Goal: Task Accomplishment & Management: Manage account settings

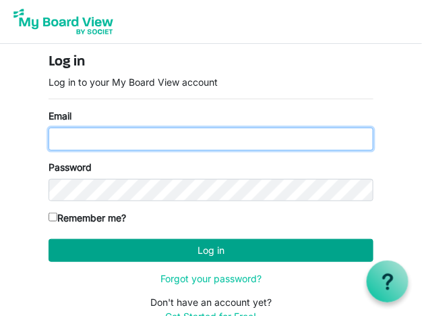
type input "llang@brantcountyspca.com"
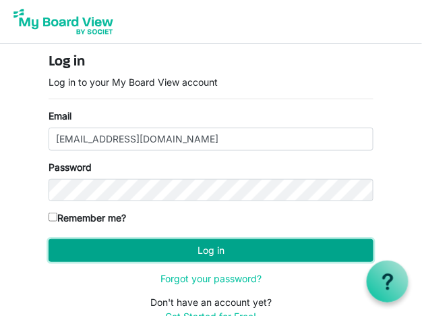
click at [187, 245] on button "Log in" at bounding box center [211, 250] width 325 height 23
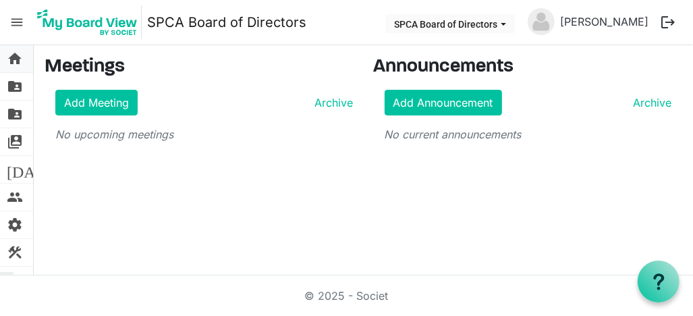
click at [12, 65] on span "home" at bounding box center [15, 58] width 16 height 27
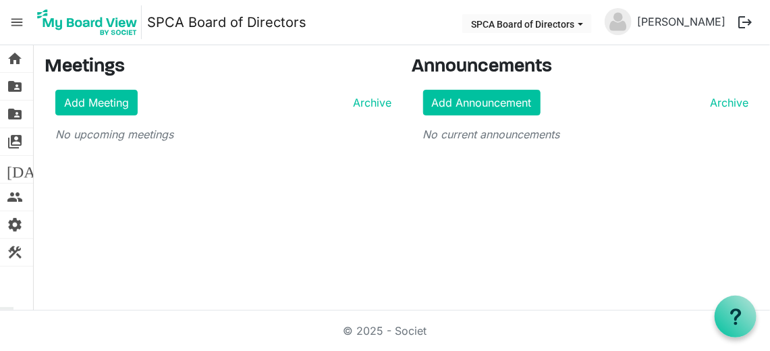
drag, startPoint x: 631, startPoint y: 1, endPoint x: 301, endPoint y: 171, distance: 372.0
click at [301, 171] on div "home Home folder_shared Files folder_shared Admin Files switch_account Manage B…" at bounding box center [385, 177] width 770 height 265
click at [19, 62] on span "home" at bounding box center [15, 58] width 16 height 27
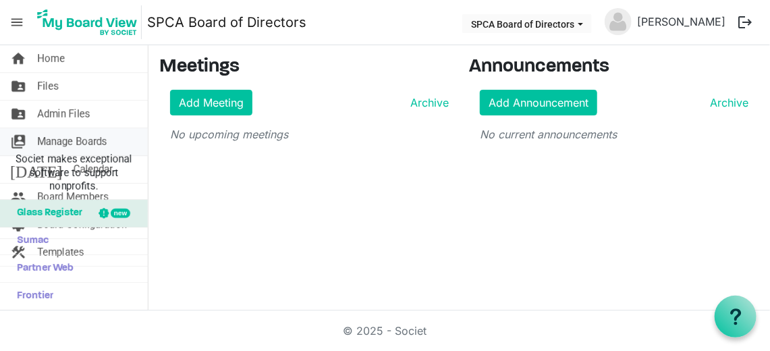
click at [67, 142] on span "Manage Boards" at bounding box center [72, 141] width 70 height 27
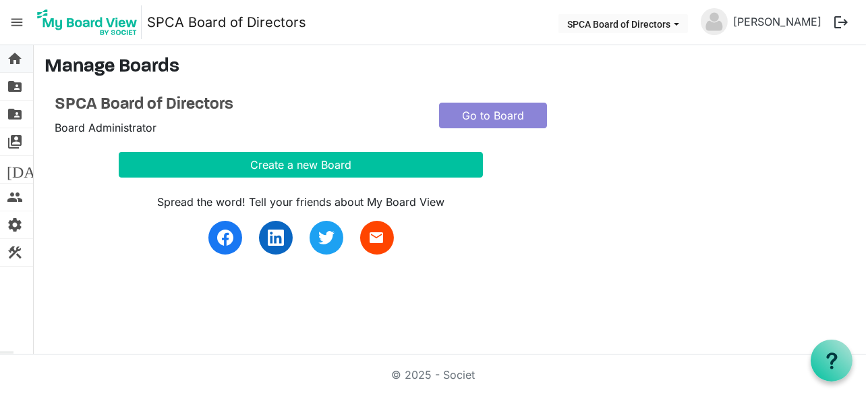
drag, startPoint x: 712, startPoint y: 0, endPoint x: 17, endPoint y: 60, distance: 697.4
click at [17, 60] on span "home" at bounding box center [15, 58] width 16 height 27
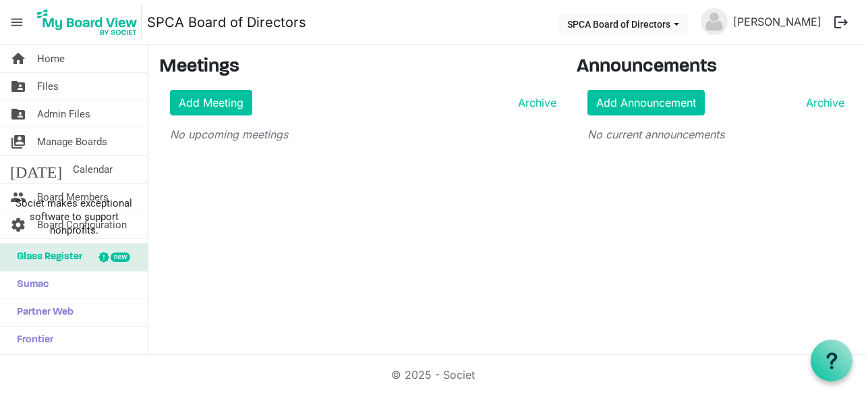
click at [17, 60] on span "home" at bounding box center [18, 58] width 16 height 27
click at [16, 196] on span "Societ makes exceptional software to support nonprofits." at bounding box center [74, 216] width 136 height 40
click at [63, 141] on span "Manage Boards" at bounding box center [72, 141] width 70 height 27
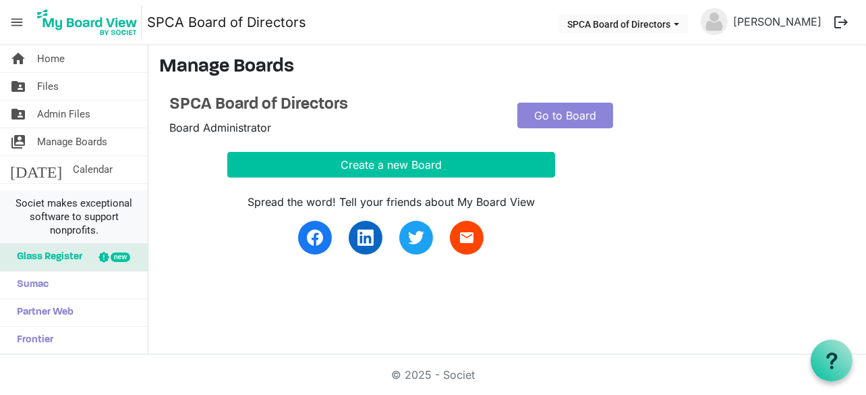
click at [58, 198] on span "Societ makes exceptional software to support nonprofits." at bounding box center [74, 216] width 136 height 40
click at [121, 257] on div "new" at bounding box center [121, 256] width 20 height 9
drag, startPoint x: 88, startPoint y: 256, endPoint x: 208, endPoint y: 304, distance: 128.9
click at [208, 304] on div "home Home folder_shared Files folder_shared Admin Files switch_account Manage B…" at bounding box center [433, 199] width 866 height 309
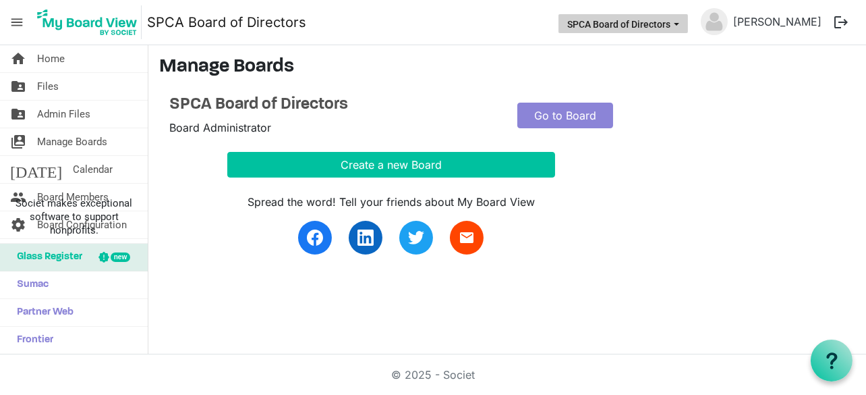
click at [622, 28] on button "SPCA Board of Directors" at bounding box center [624, 23] width 130 height 19
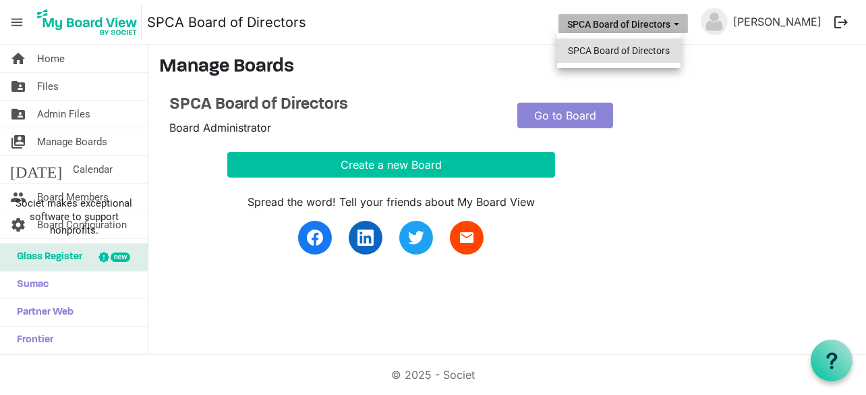
click at [623, 47] on li "SPCA Board of Directors" at bounding box center [618, 50] width 123 height 24
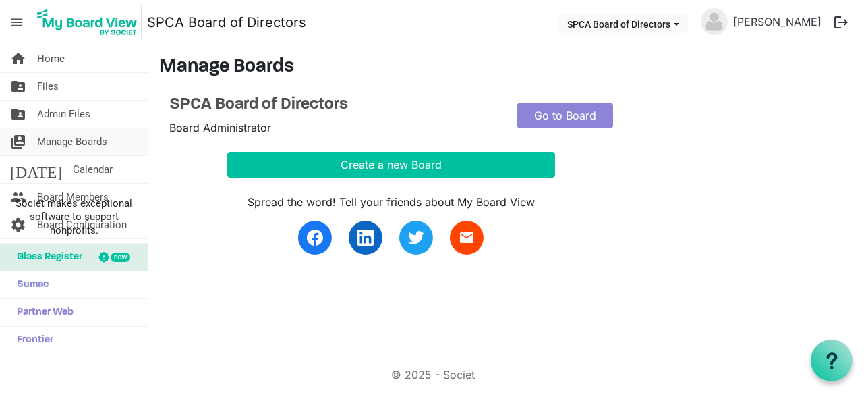
click at [55, 142] on span "Manage Boards" at bounding box center [72, 141] width 70 height 27
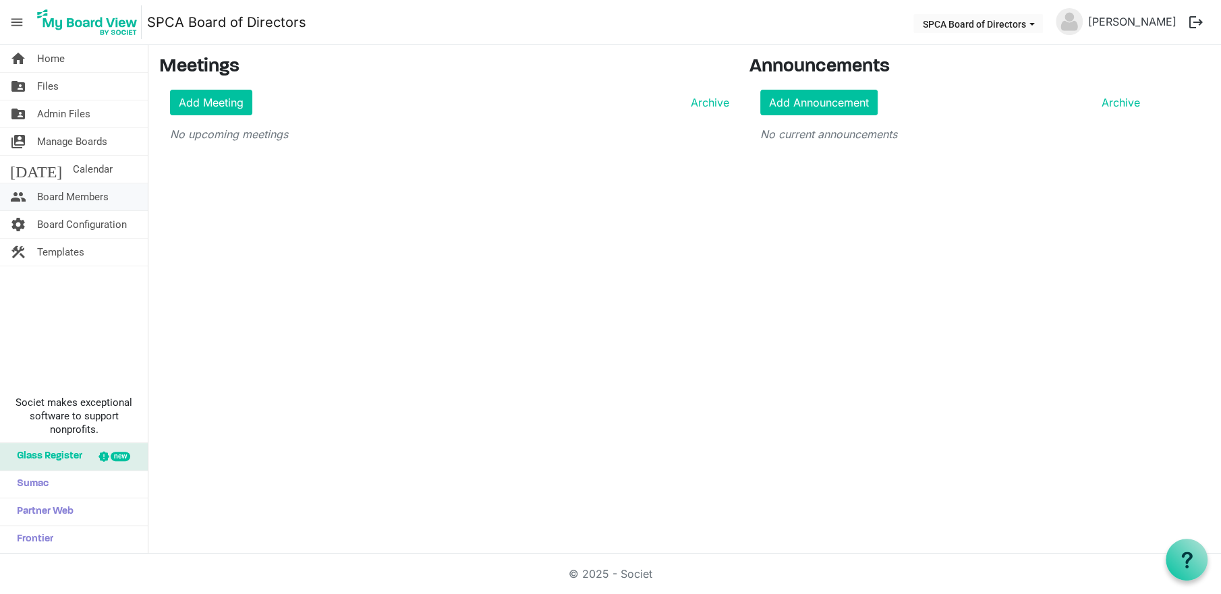
click at [72, 197] on span "Board Members" at bounding box center [73, 196] width 72 height 27
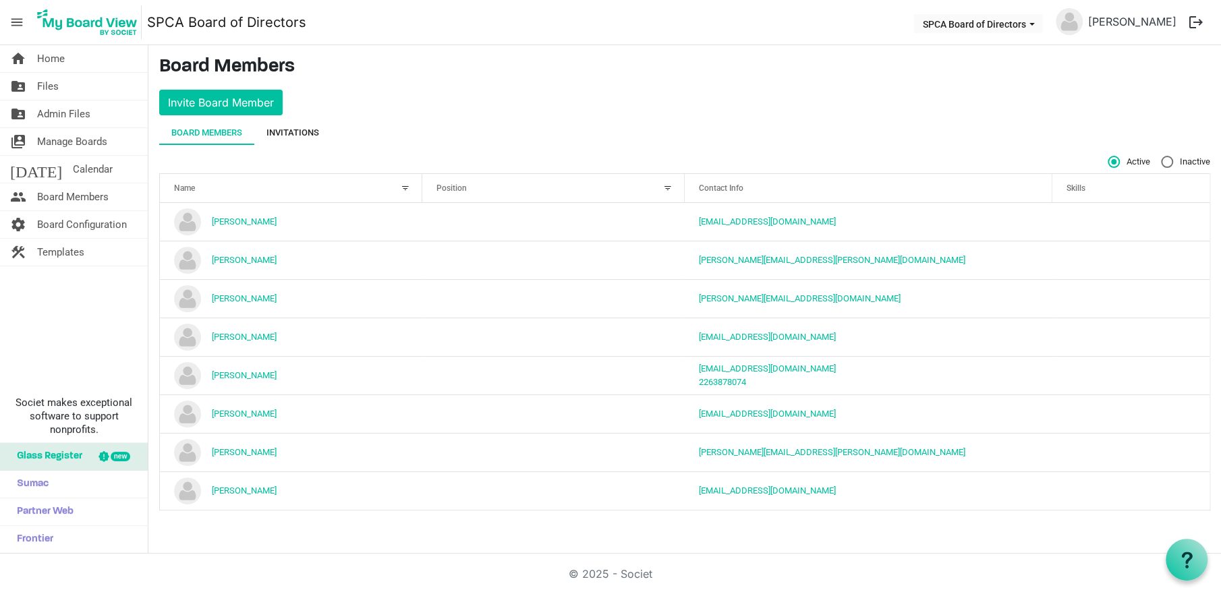
click at [292, 127] on div "Invitations" at bounding box center [292, 132] width 53 height 13
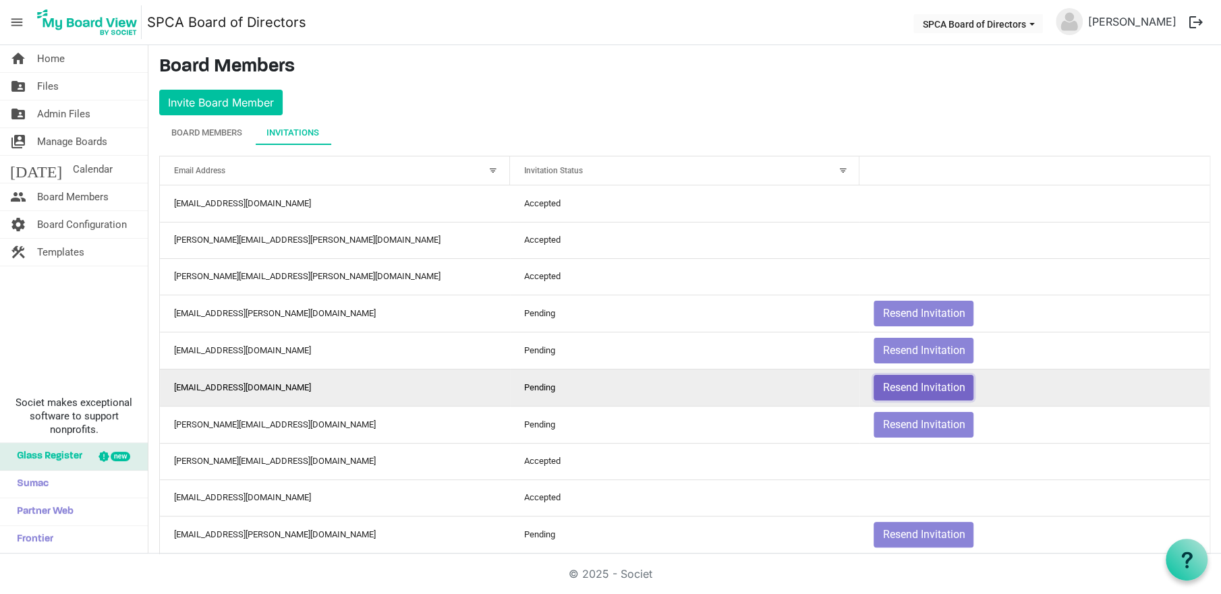
click at [894, 389] on button "Resend Invitation" at bounding box center [924, 388] width 100 height 26
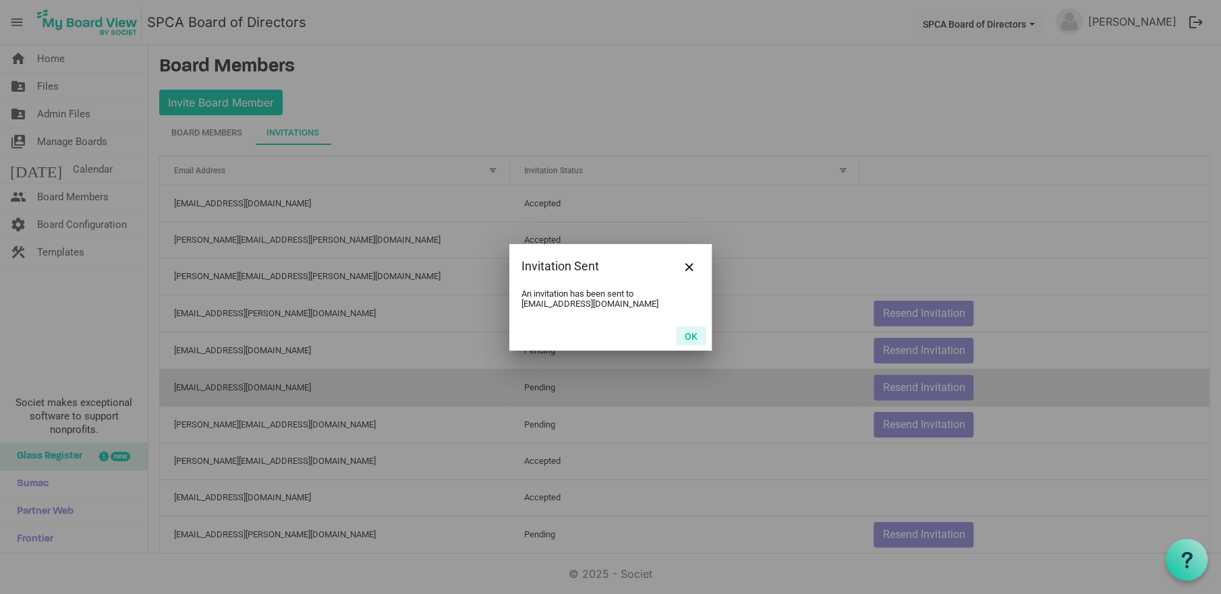
click at [693, 335] on button "OK" at bounding box center [691, 335] width 30 height 19
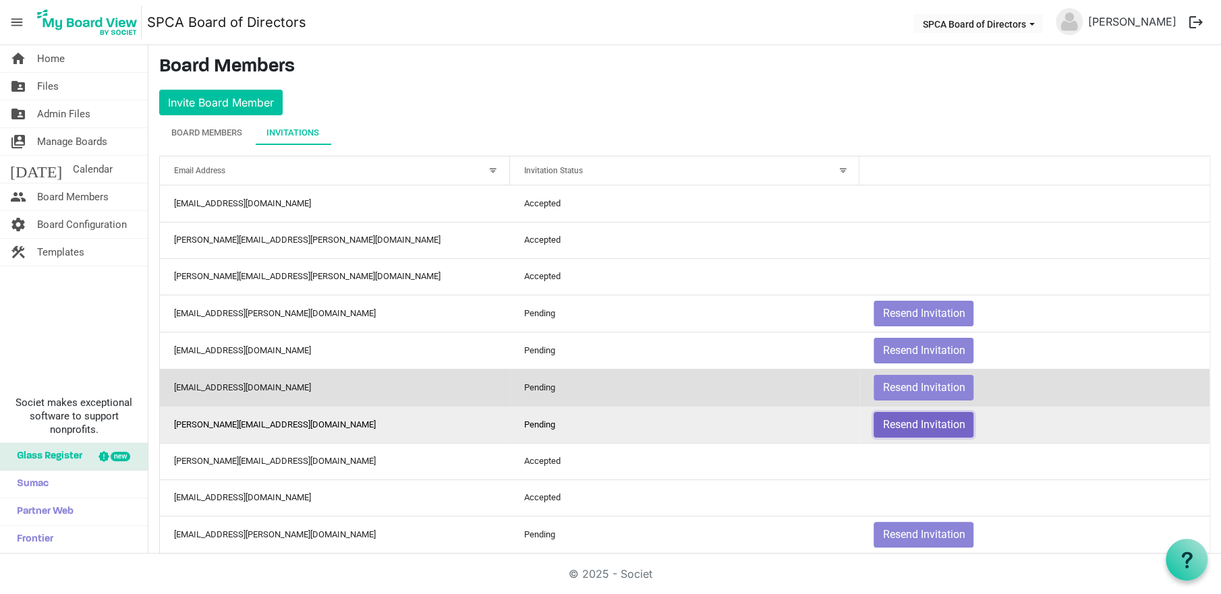
click at [903, 422] on button "Resend Invitation" at bounding box center [924, 425] width 100 height 26
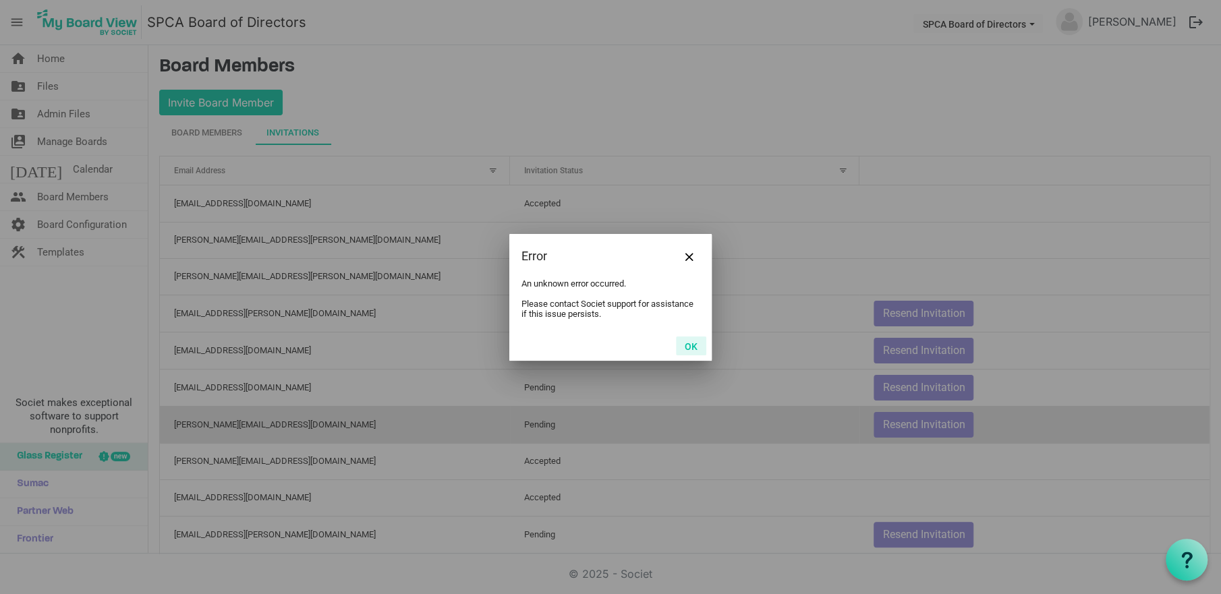
click at [693, 346] on button "OK" at bounding box center [691, 346] width 30 height 19
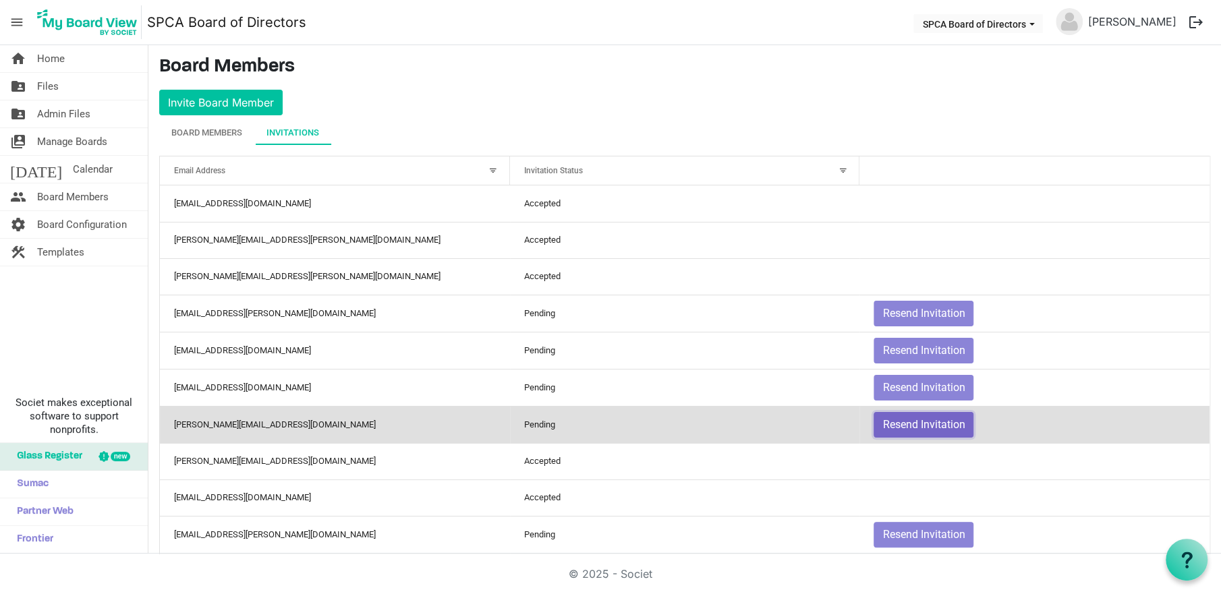
click at [898, 430] on button "Resend Invitation" at bounding box center [924, 425] width 100 height 26
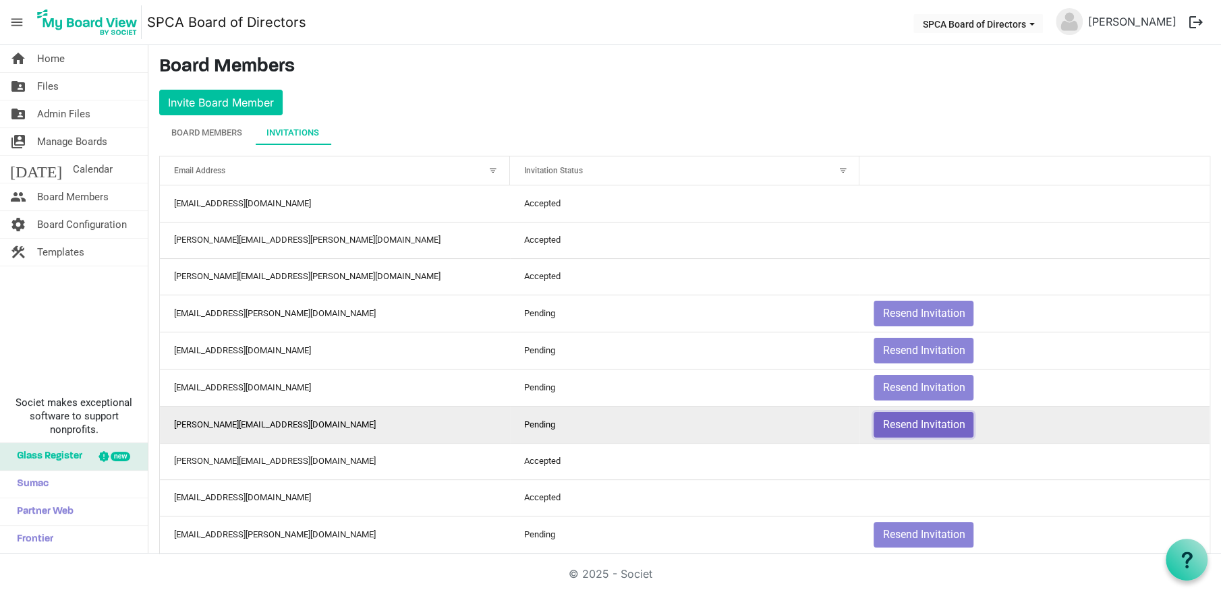
click at [896, 426] on button "Resend Invitation" at bounding box center [924, 425] width 100 height 26
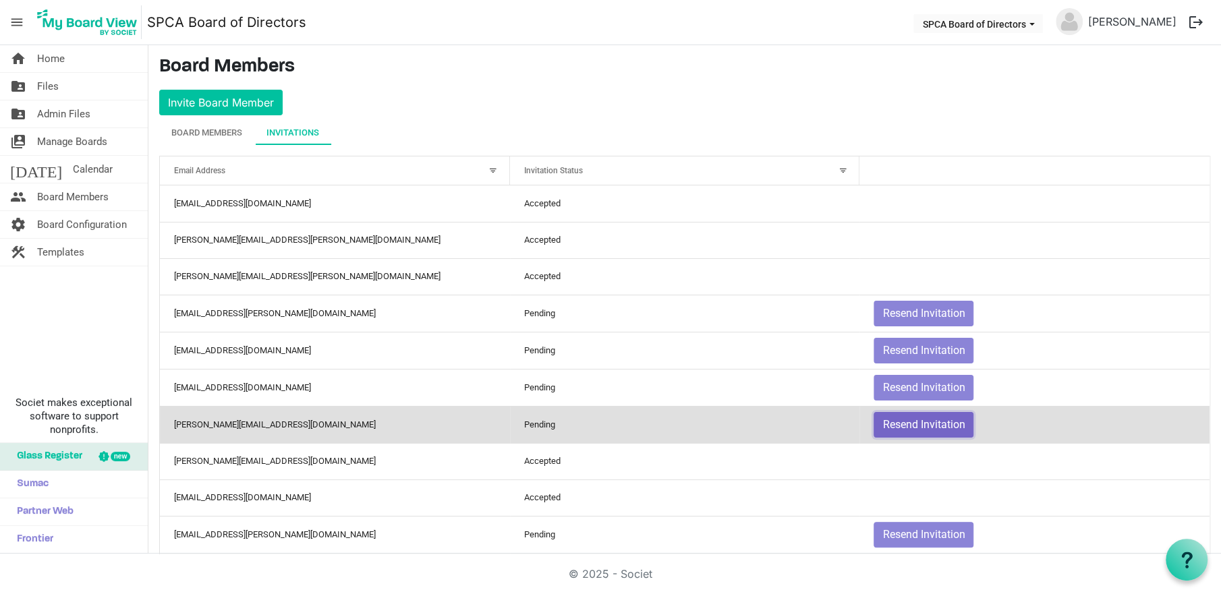
click at [896, 426] on button "Resend Invitation" at bounding box center [924, 425] width 100 height 26
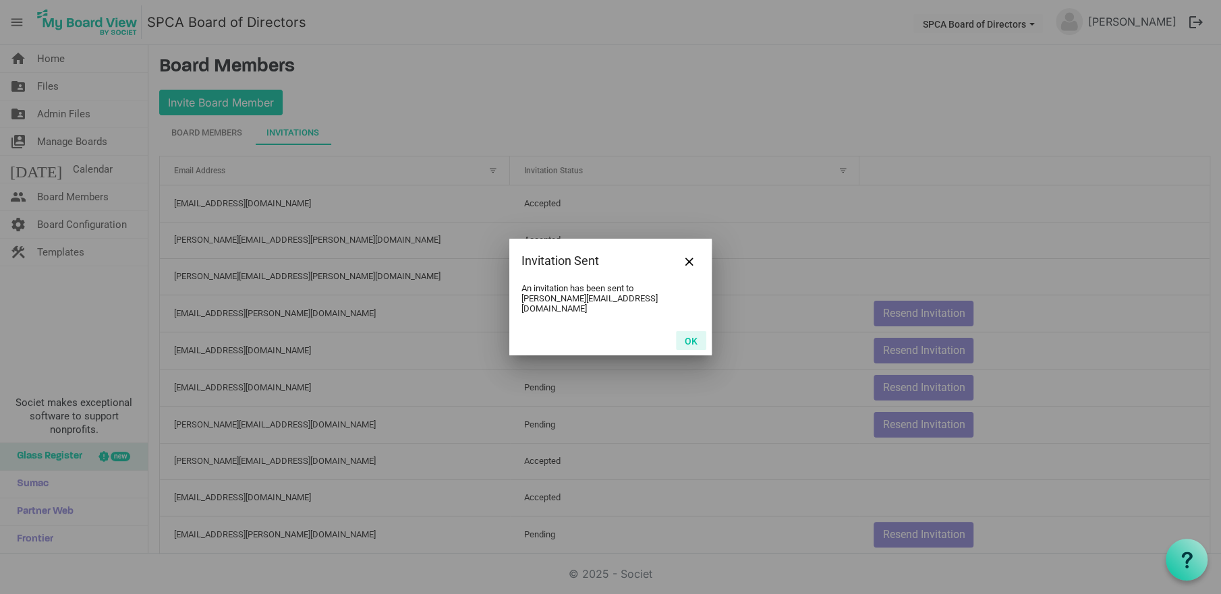
click at [691, 337] on button "OK" at bounding box center [691, 340] width 30 height 19
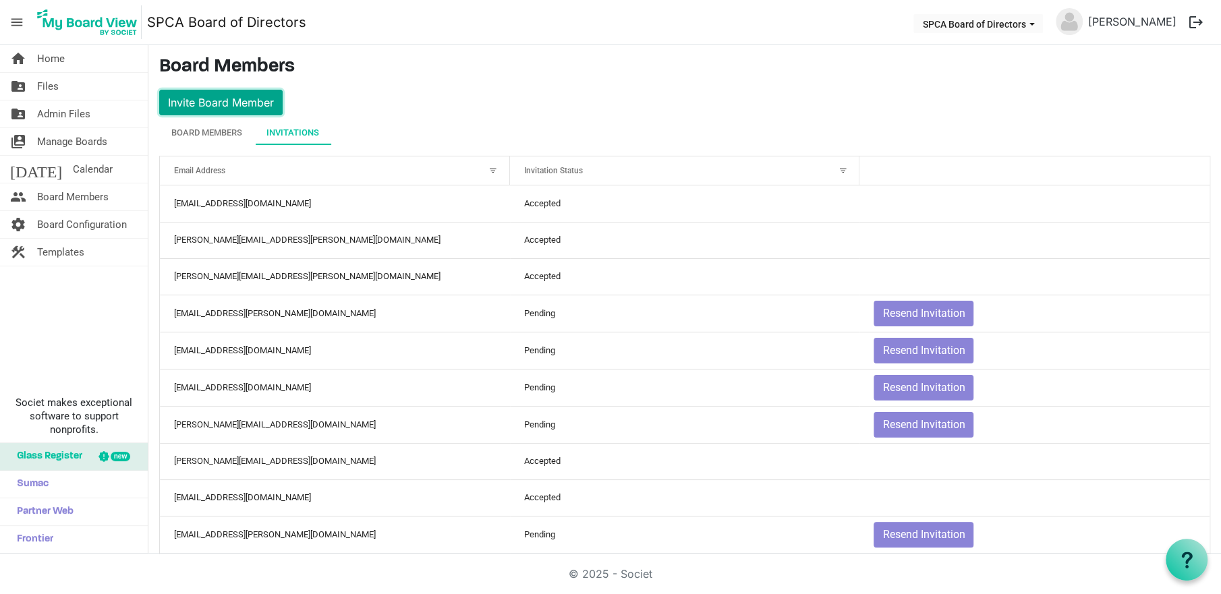
click at [229, 103] on button "Invite Board Member" at bounding box center [220, 103] width 123 height 26
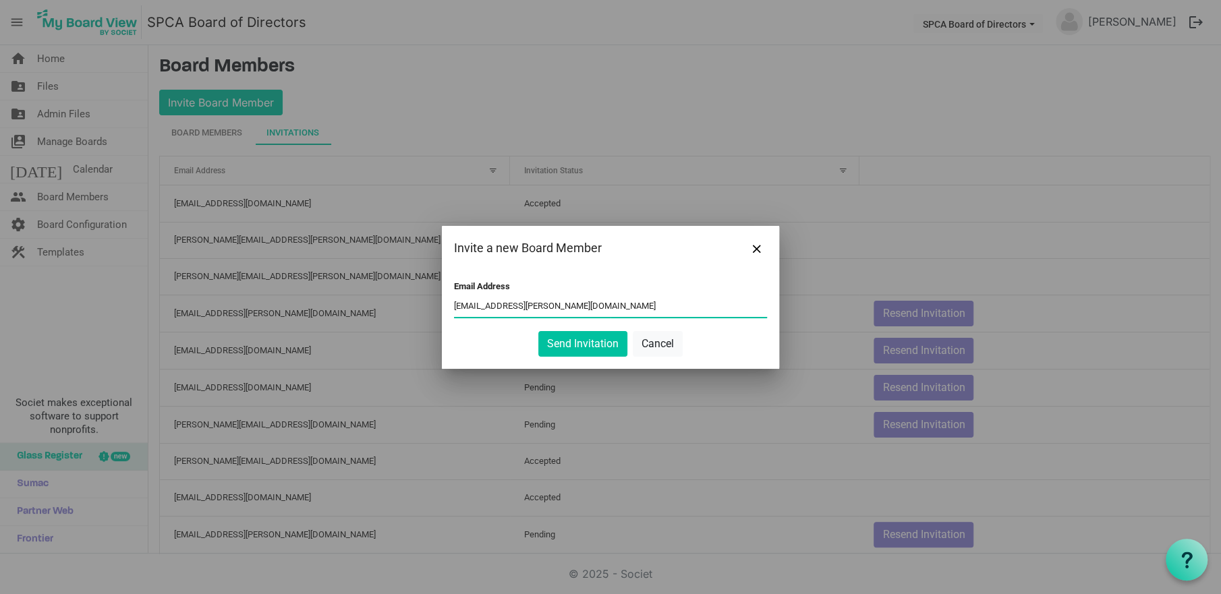
type input "ammiepoag@rogers.com"
click at [570, 341] on button "Send Invitation" at bounding box center [582, 344] width 89 height 26
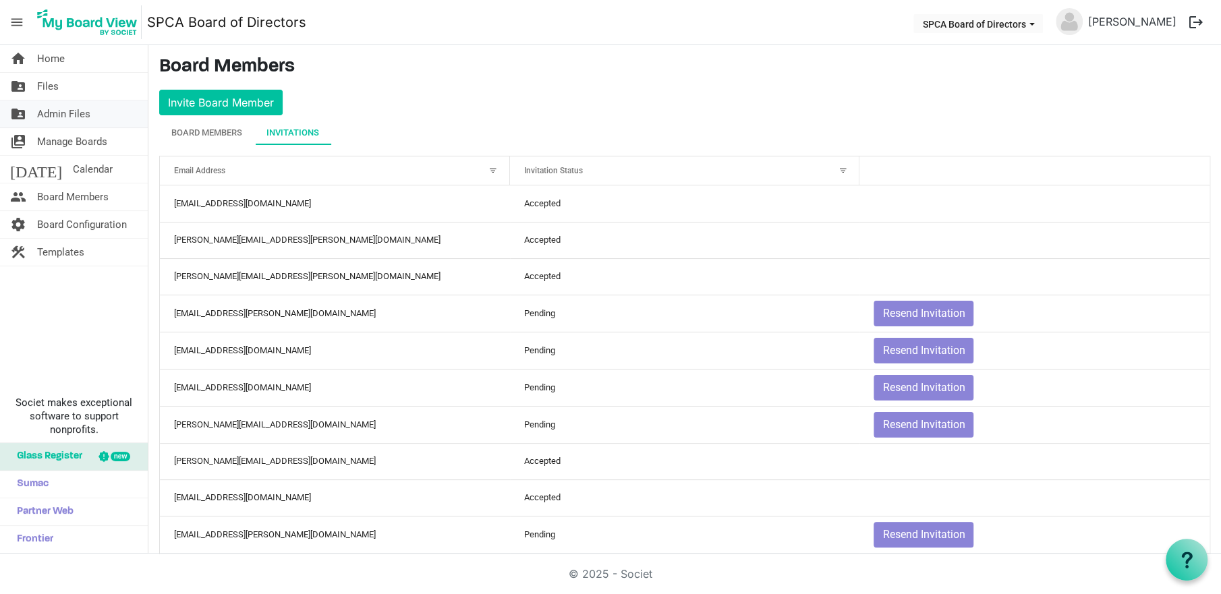
click at [51, 109] on span "Admin Files" at bounding box center [63, 114] width 53 height 27
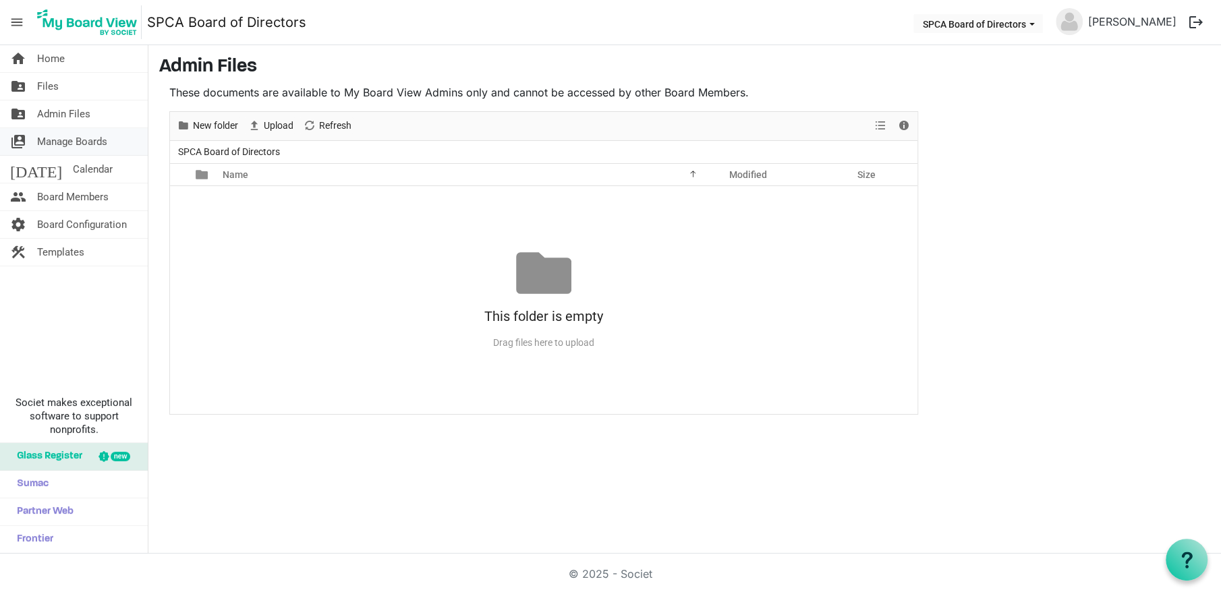
click at [57, 141] on span "Manage Boards" at bounding box center [72, 141] width 70 height 27
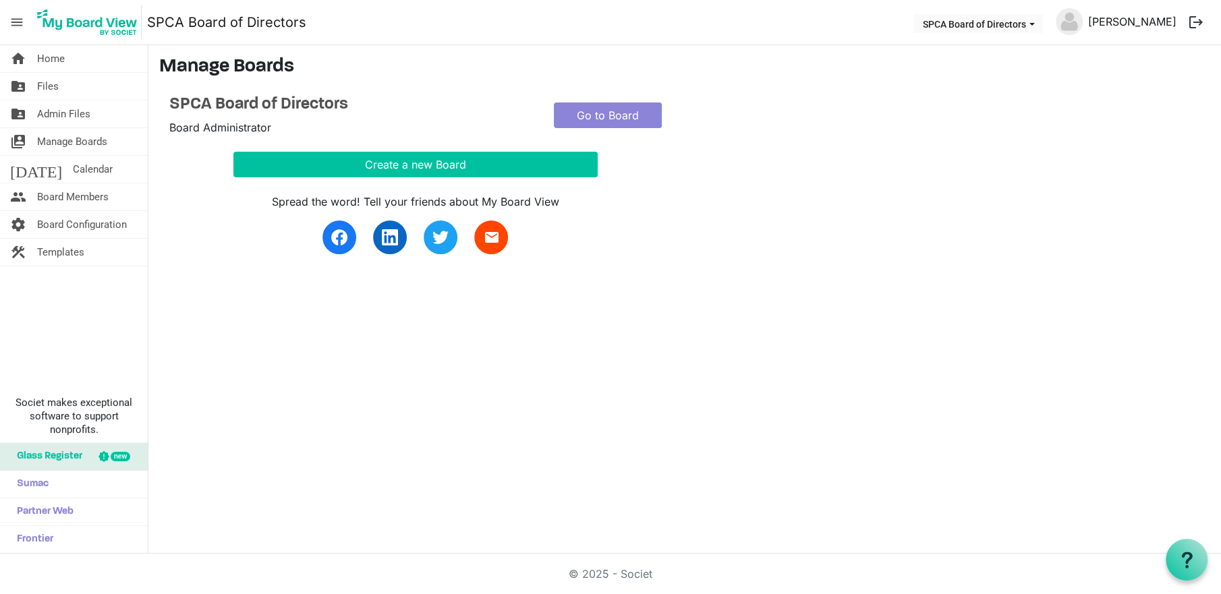
click at [1120, 24] on link "[PERSON_NAME]" at bounding box center [1132, 21] width 99 height 27
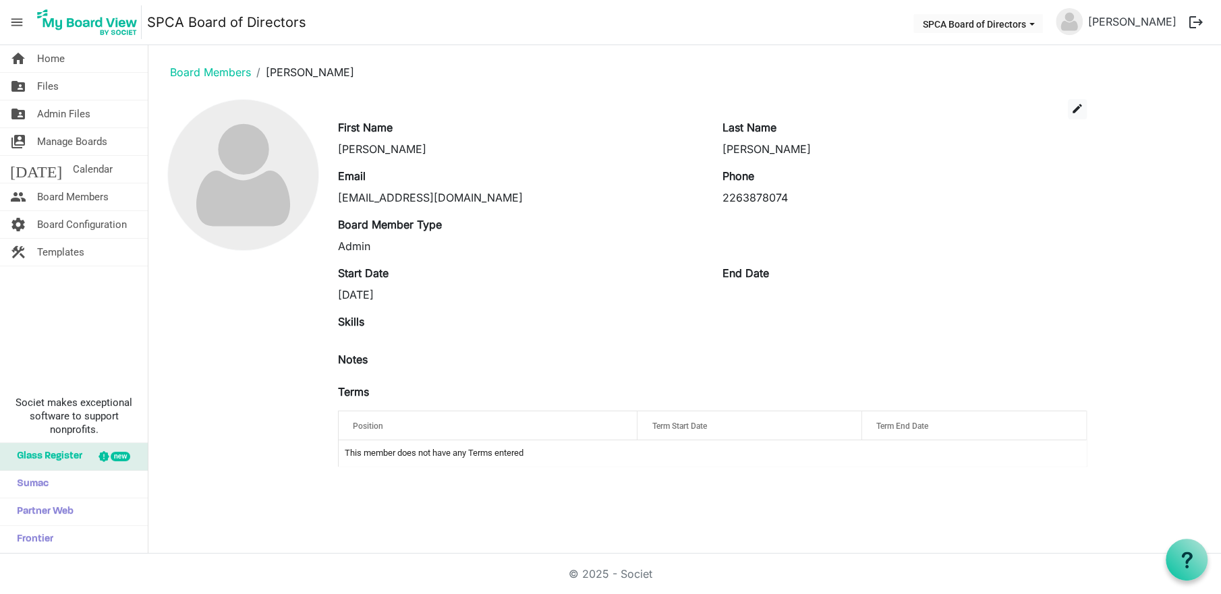
click at [16, 16] on span "menu" at bounding box center [17, 22] width 26 height 26
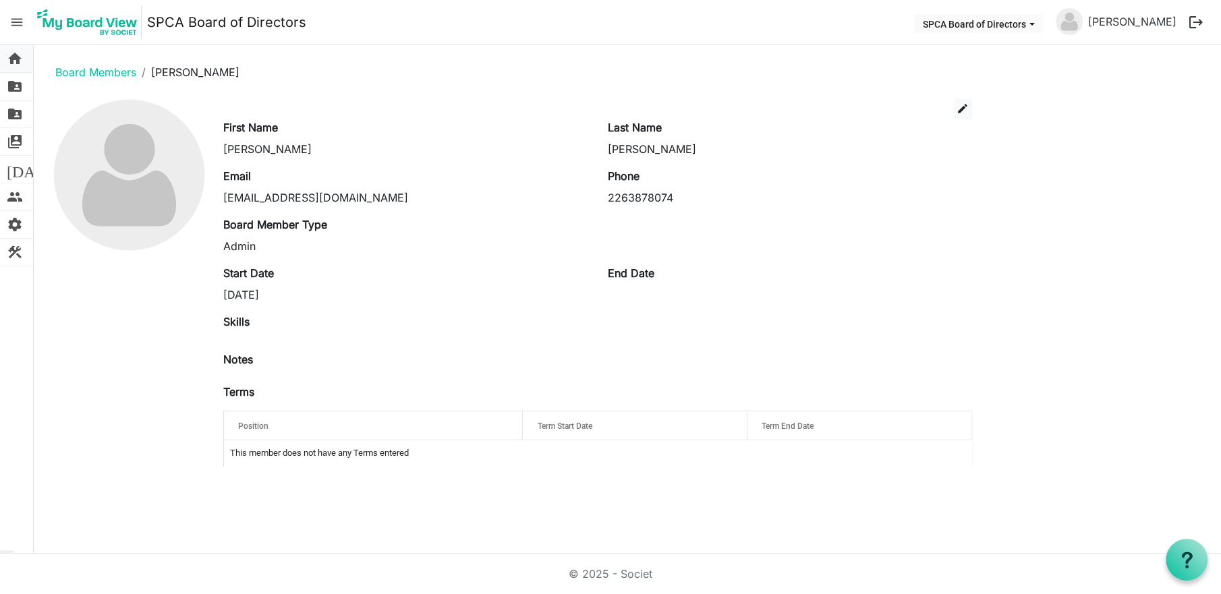
click at [18, 60] on span "home" at bounding box center [15, 58] width 16 height 27
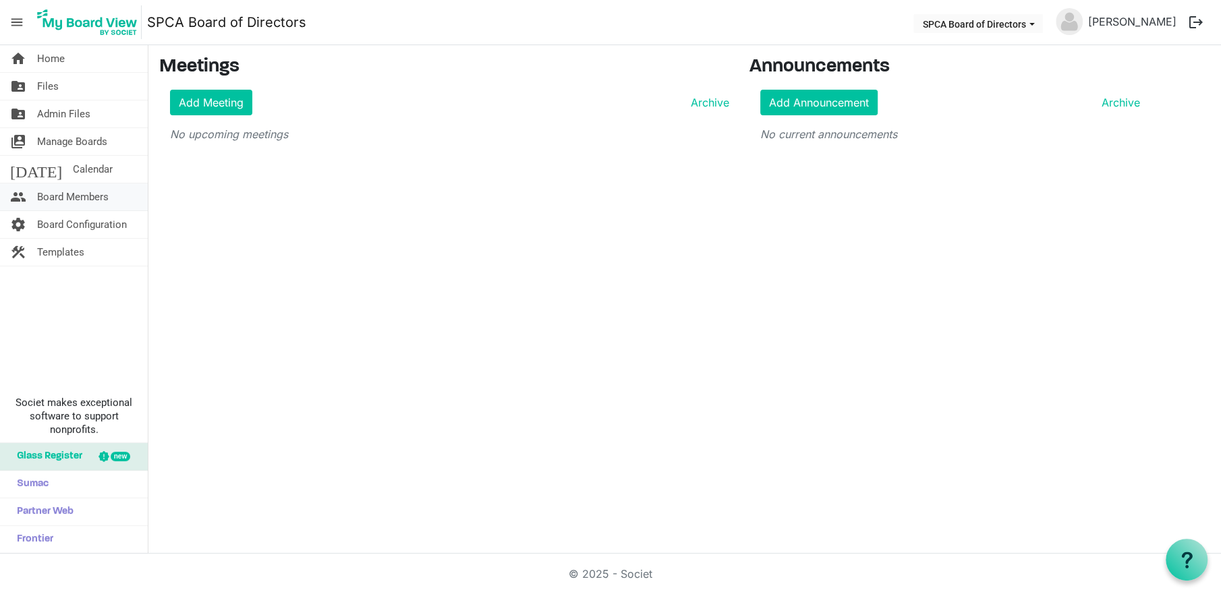
click at [82, 200] on span "Board Members" at bounding box center [73, 196] width 72 height 27
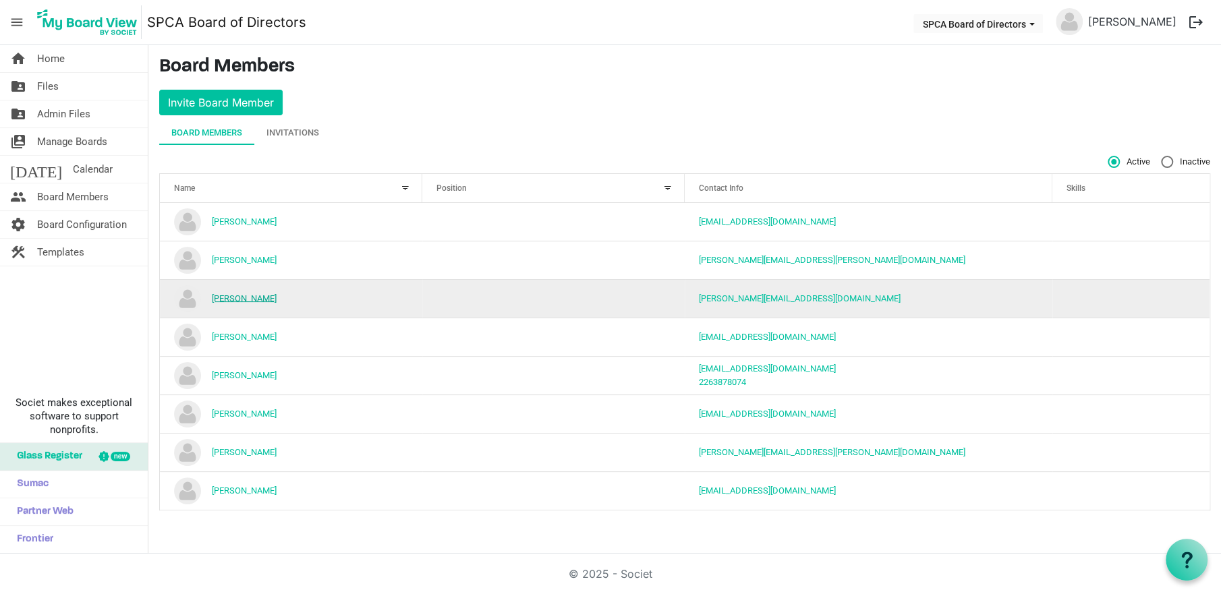
click at [232, 297] on link "[PERSON_NAME]" at bounding box center [244, 298] width 65 height 10
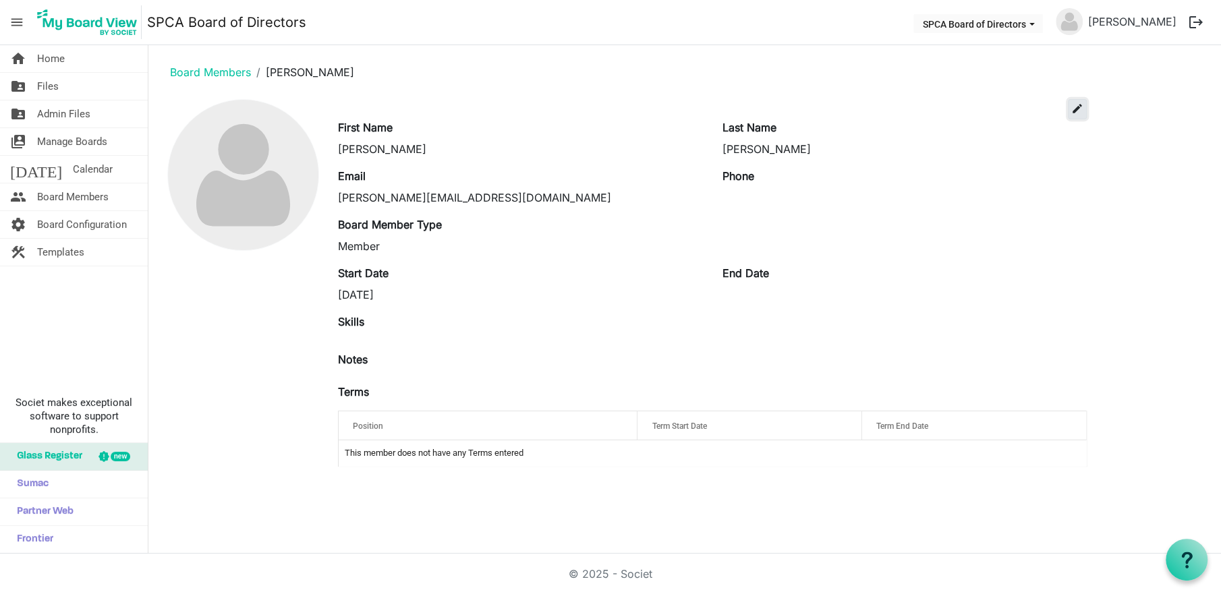
click at [1077, 112] on span "edit" at bounding box center [1077, 109] width 12 height 12
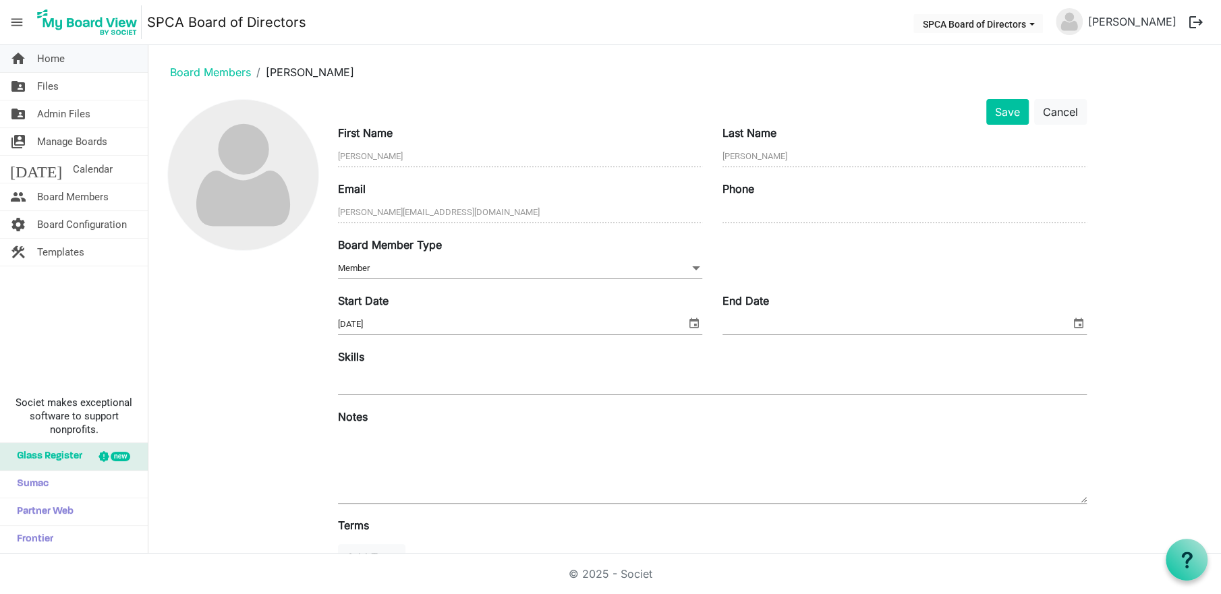
click at [47, 55] on span "Home" at bounding box center [51, 58] width 28 height 27
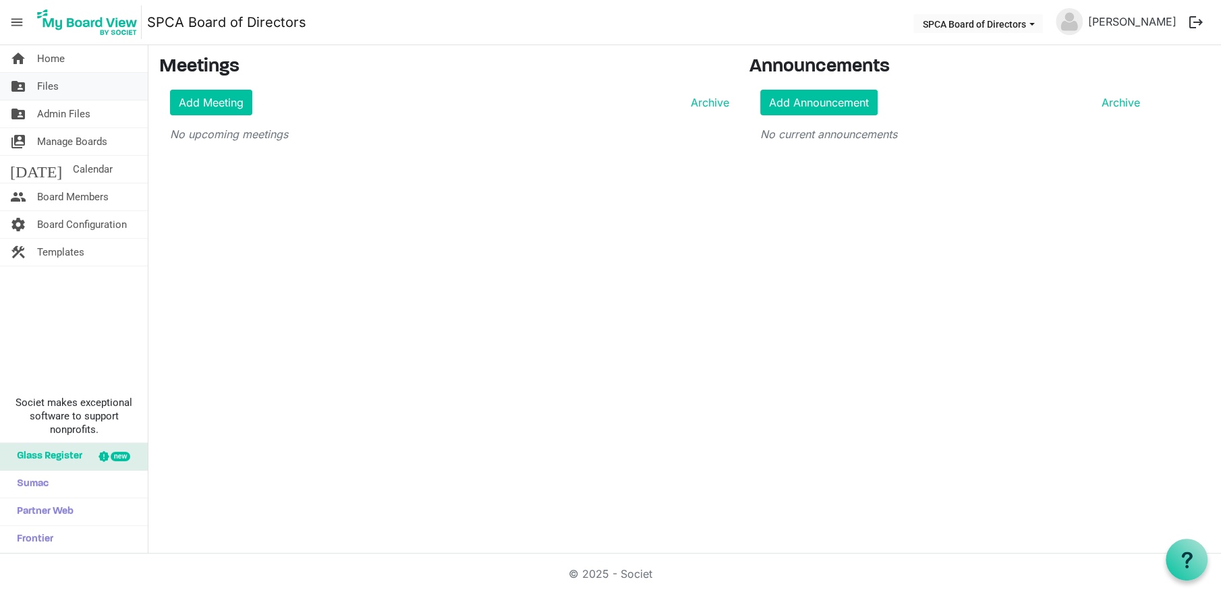
click at [47, 87] on span "Files" at bounding box center [48, 86] width 22 height 27
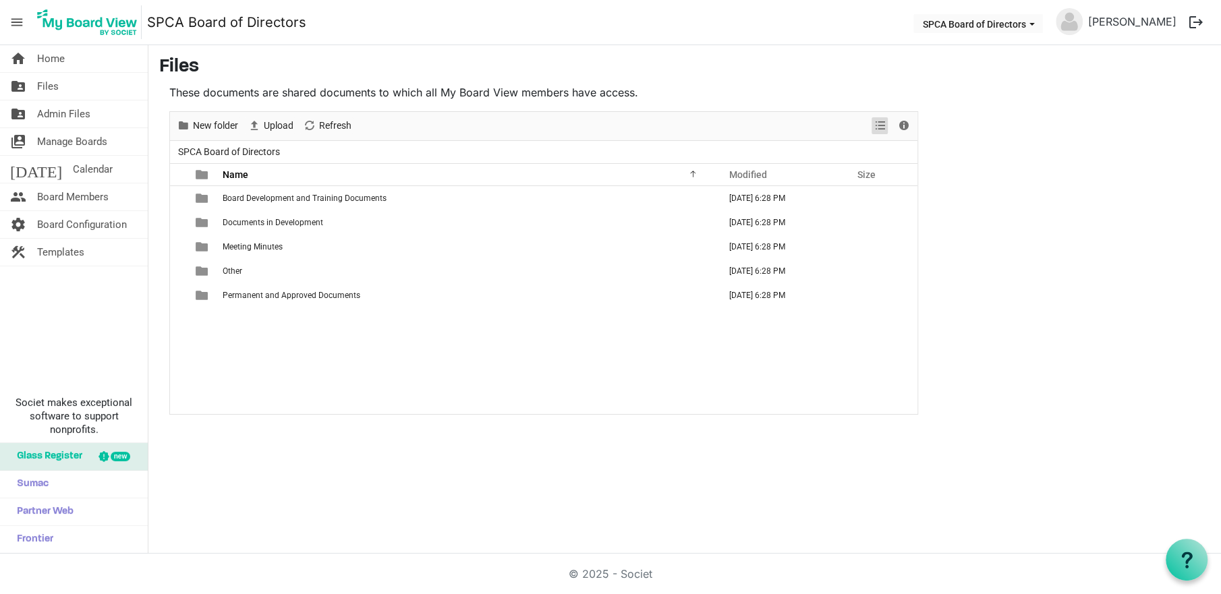
click at [879, 130] on span "View dropdownbutton" at bounding box center [880, 125] width 16 height 17
click at [59, 110] on span "Admin Files" at bounding box center [63, 114] width 53 height 27
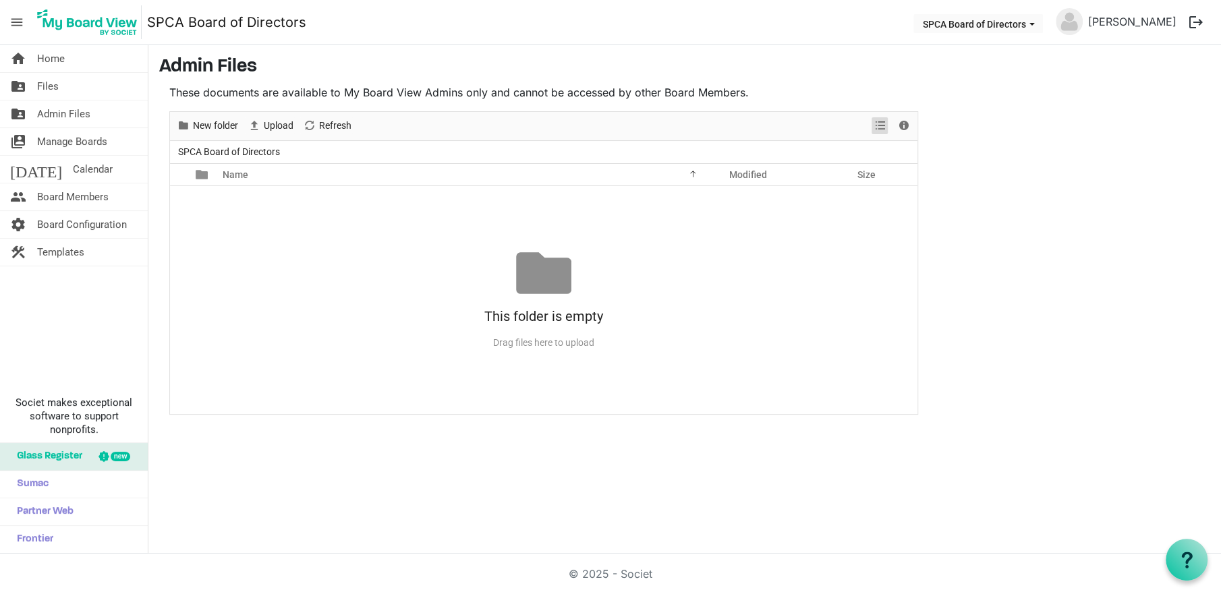
click at [880, 125] on span "View dropdownbutton" at bounding box center [880, 125] width 16 height 17
click at [59, 140] on span "Manage Boards" at bounding box center [72, 141] width 70 height 27
click at [73, 171] on span "Calendar" at bounding box center [93, 169] width 40 height 27
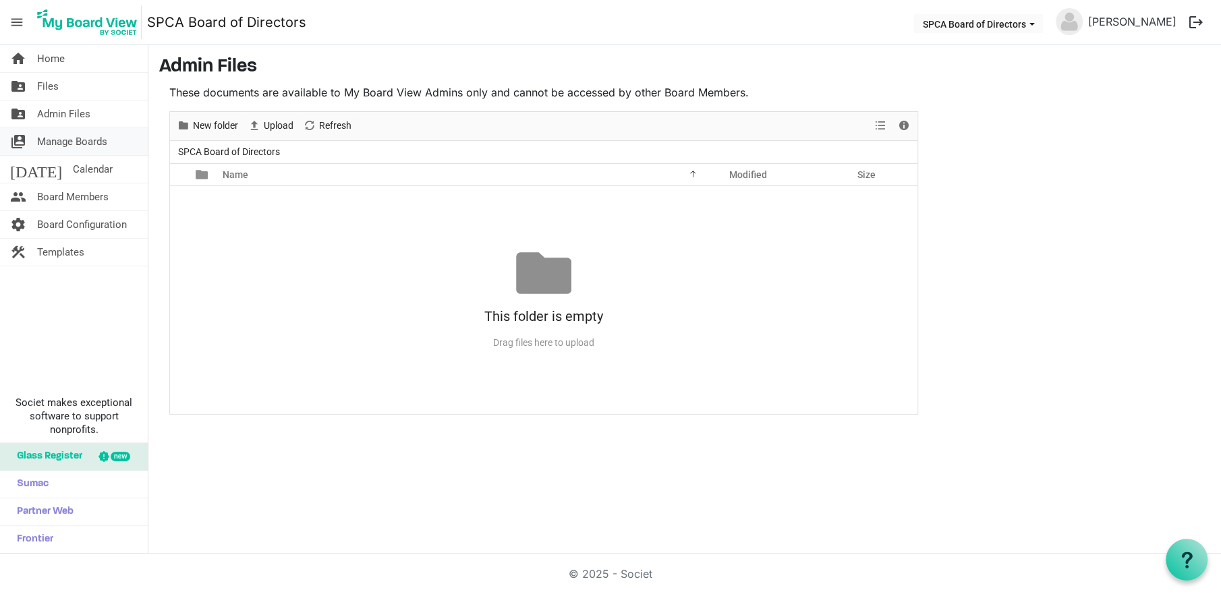
click at [69, 142] on span "Manage Boards" at bounding box center [72, 141] width 70 height 27
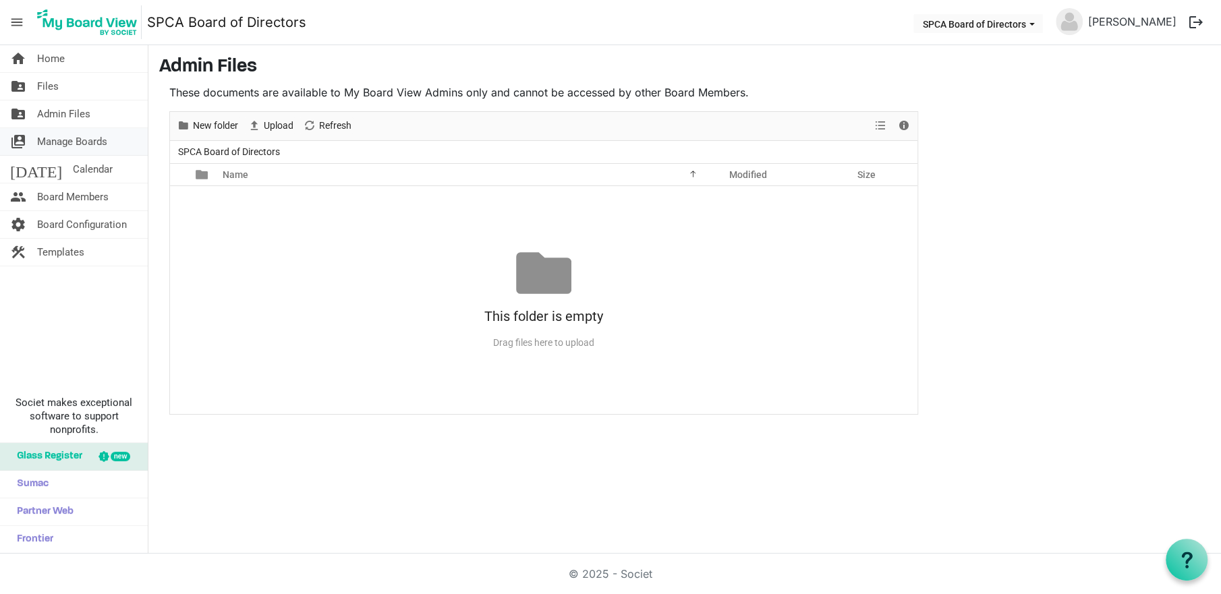
click at [69, 142] on span "Manage Boards" at bounding box center [72, 141] width 70 height 27
click at [47, 55] on span "Home" at bounding box center [51, 58] width 28 height 27
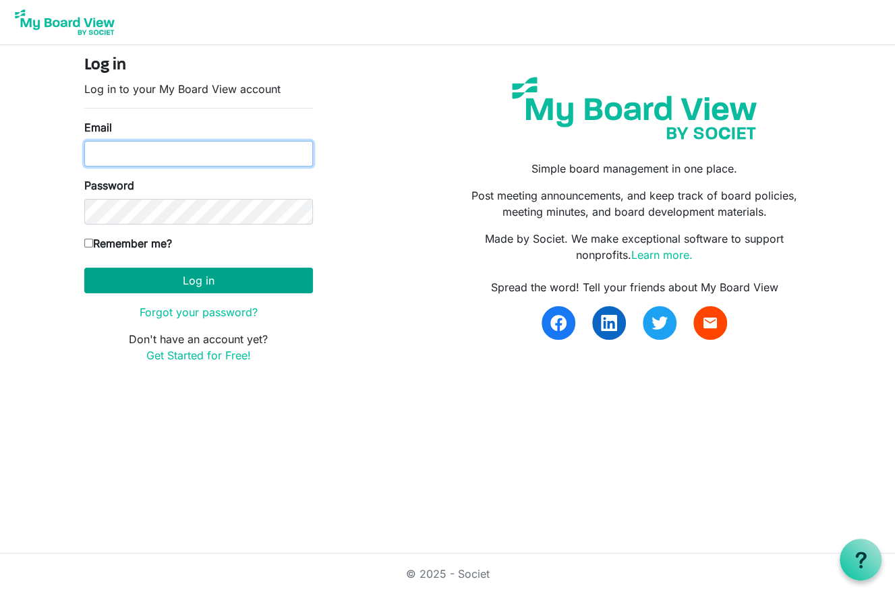
type input "[EMAIL_ADDRESS][DOMAIN_NAME]"
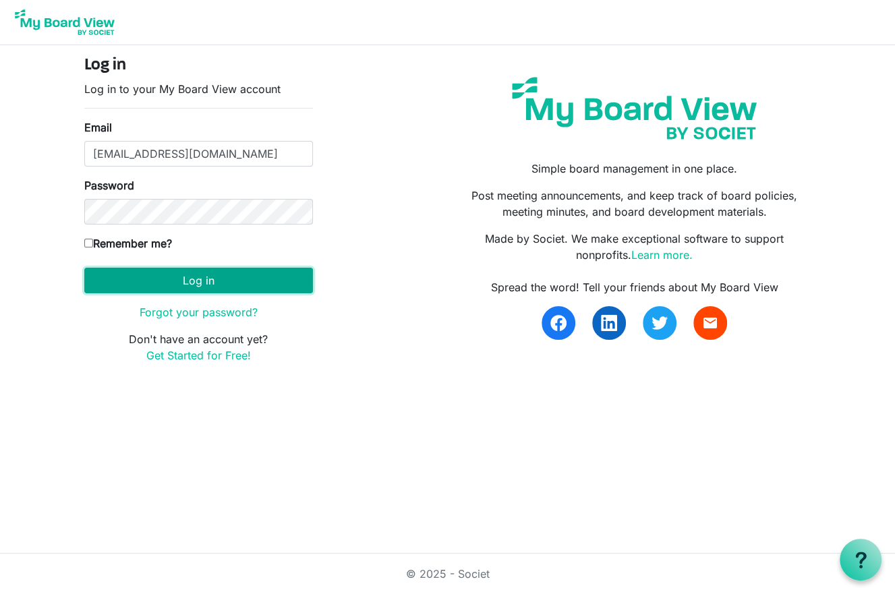
click at [149, 284] on button "Log in" at bounding box center [198, 281] width 229 height 26
click at [244, 284] on button "Log in" at bounding box center [198, 281] width 229 height 26
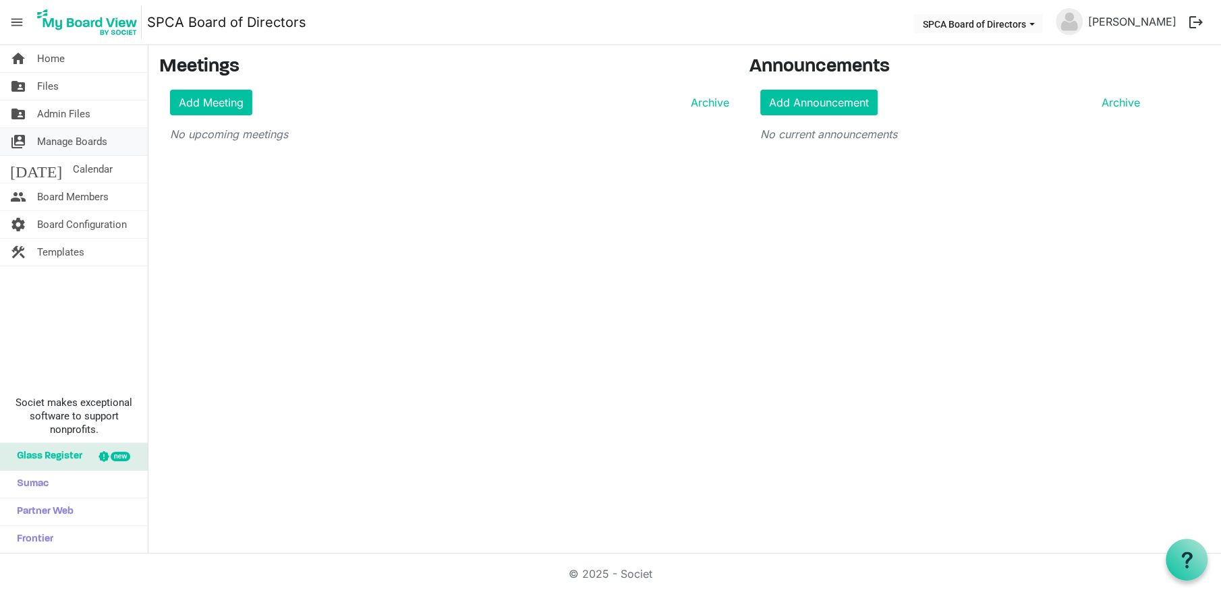
click at [68, 144] on span "Manage Boards" at bounding box center [72, 141] width 70 height 27
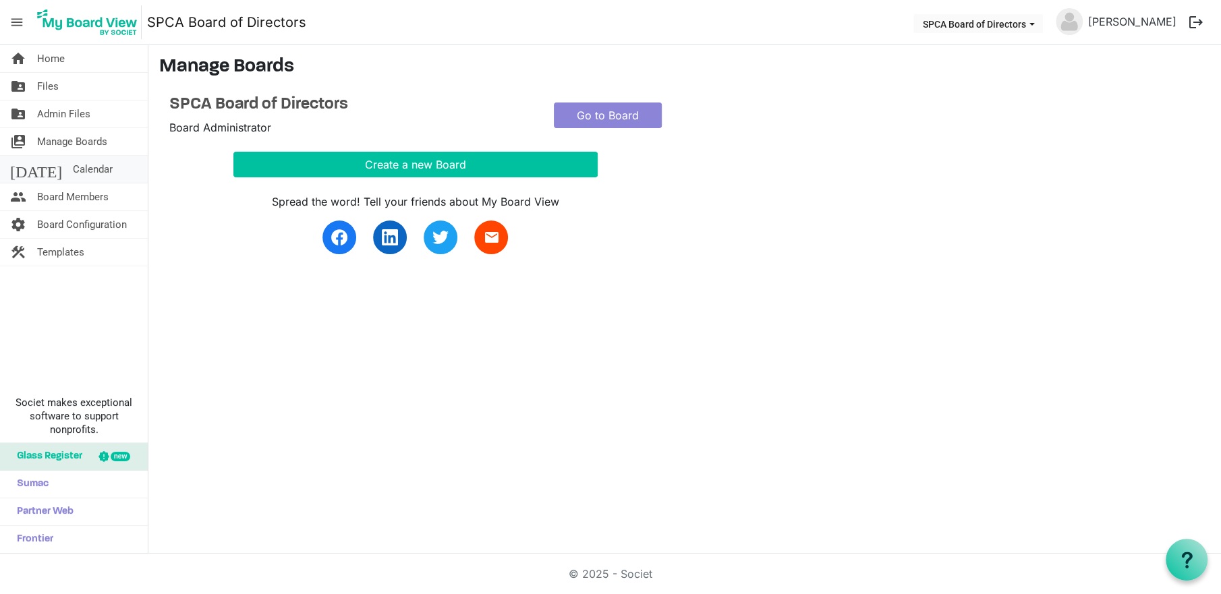
click at [73, 169] on span "Calendar" at bounding box center [93, 169] width 40 height 27
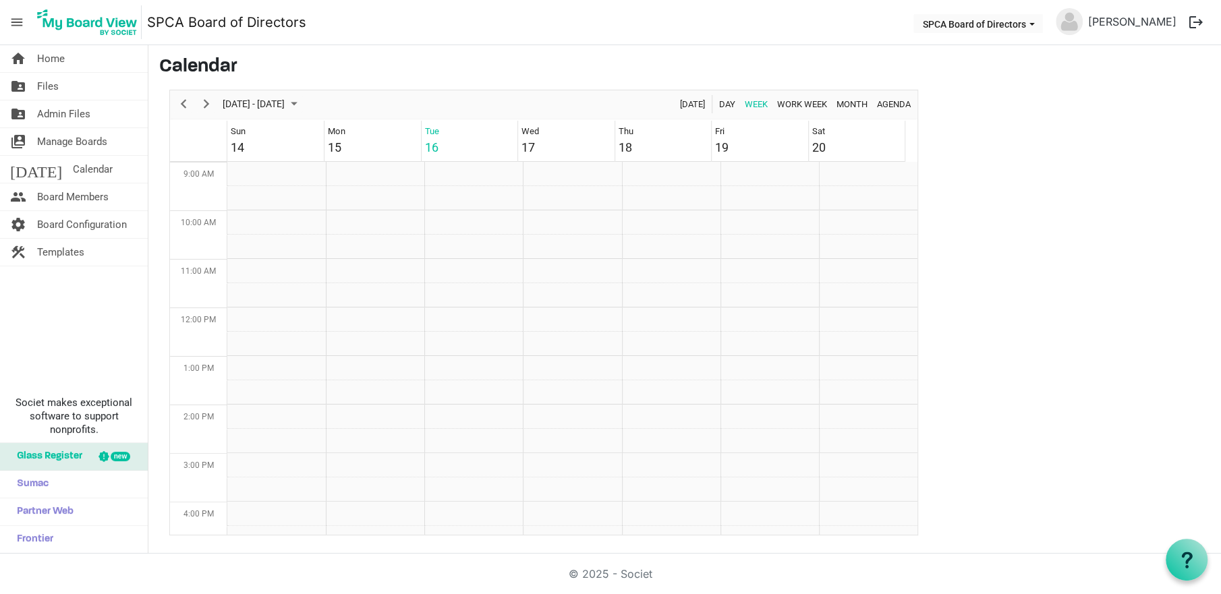
scroll to position [436, 0]
click at [61, 223] on span "Board Configuration" at bounding box center [82, 224] width 90 height 27
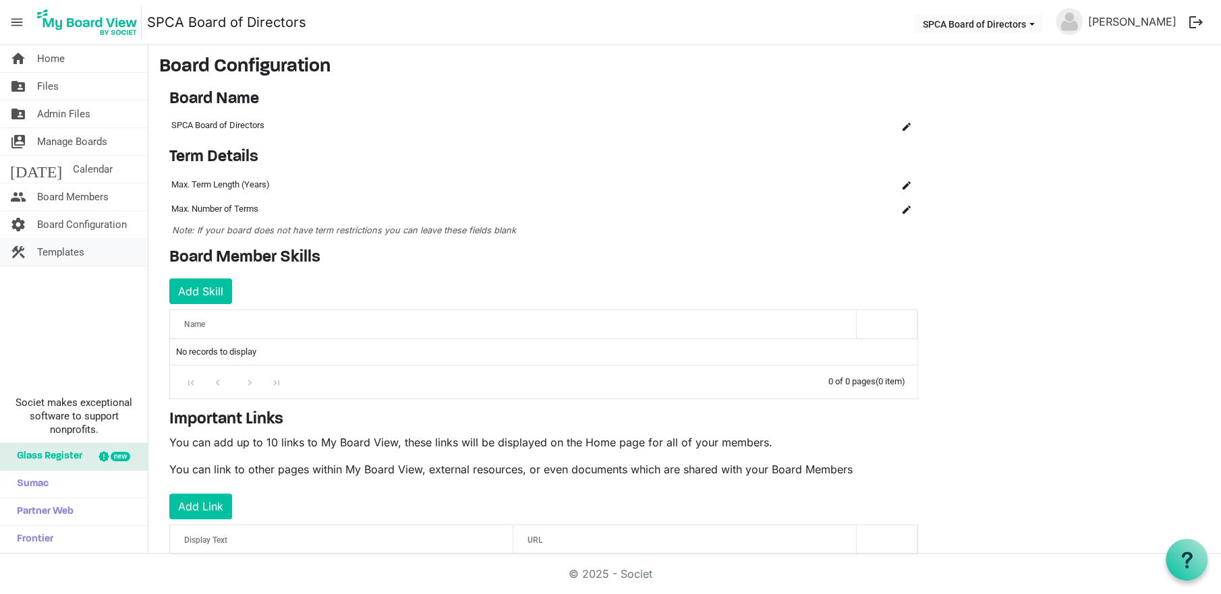
click at [65, 250] on span "Templates" at bounding box center [60, 252] width 47 height 27
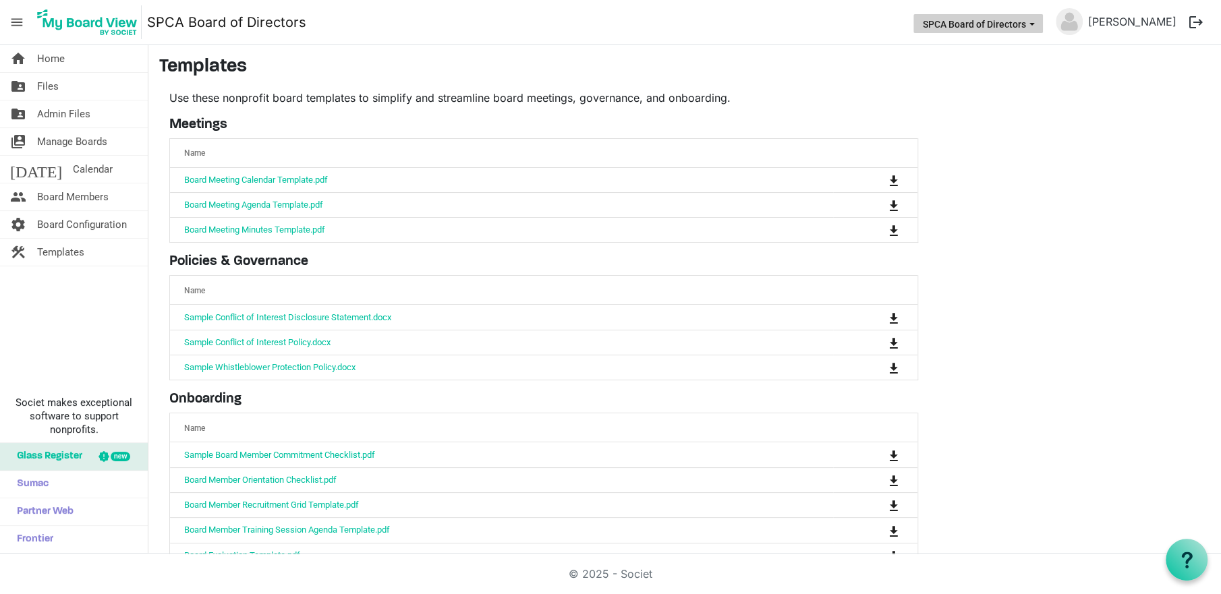
click at [974, 20] on button "SPCA Board of Directors" at bounding box center [978, 23] width 130 height 19
click at [973, 20] on button "SPCA Board of Directors" at bounding box center [978, 23] width 130 height 19
click at [59, 59] on span "Home" at bounding box center [51, 58] width 28 height 27
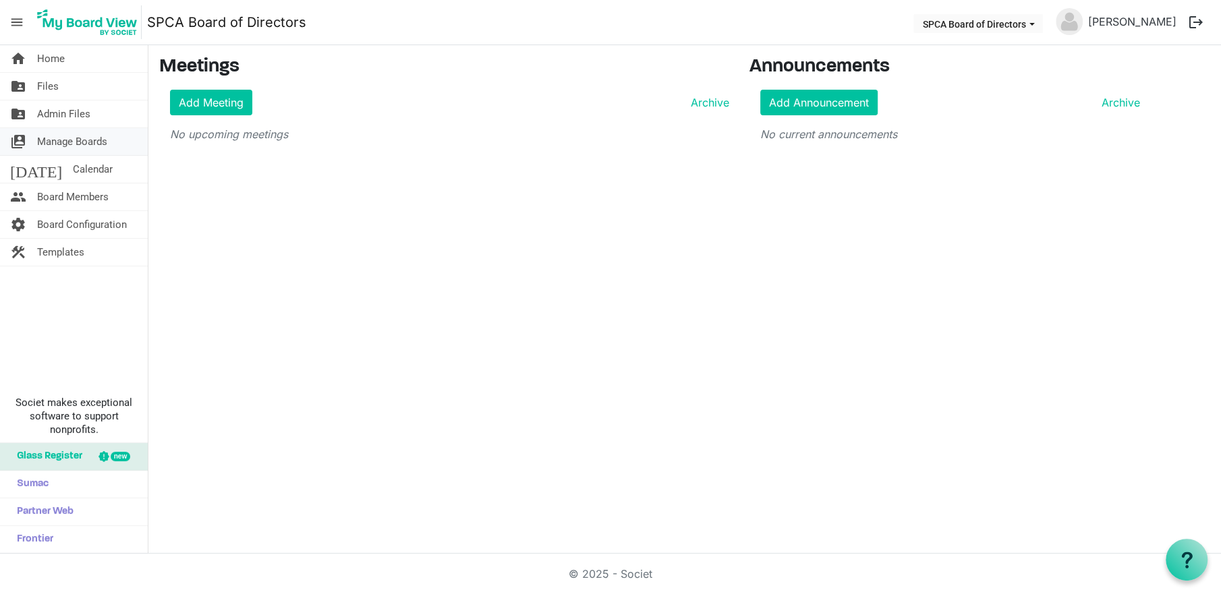
click at [59, 141] on span "Manage Boards" at bounding box center [72, 141] width 70 height 27
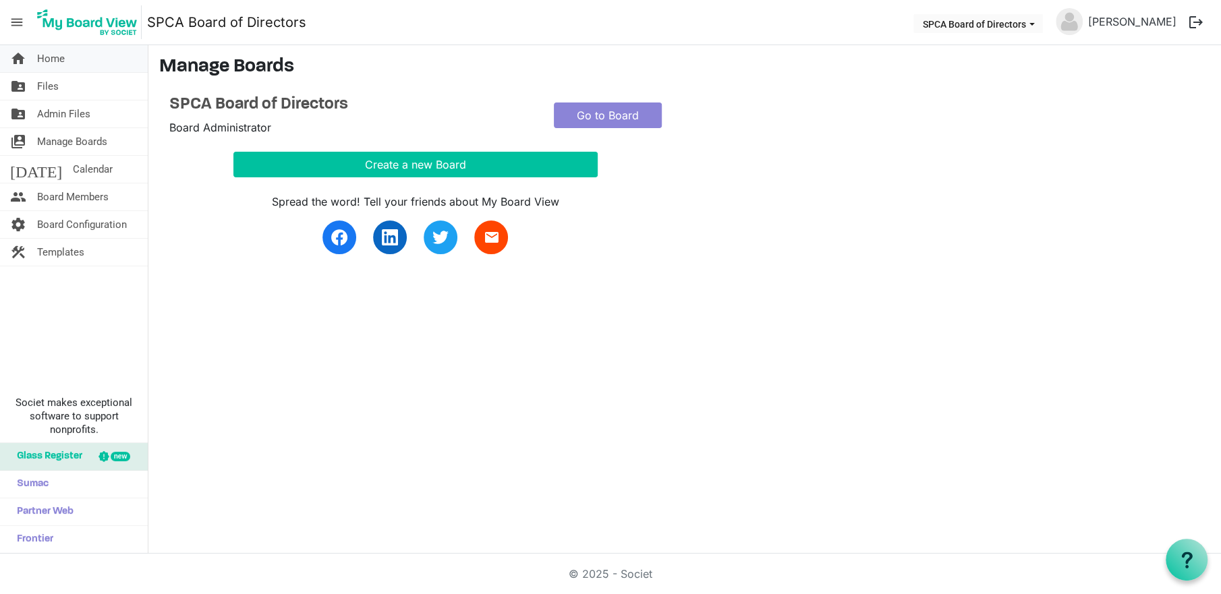
click at [49, 60] on span "Home" at bounding box center [51, 58] width 28 height 27
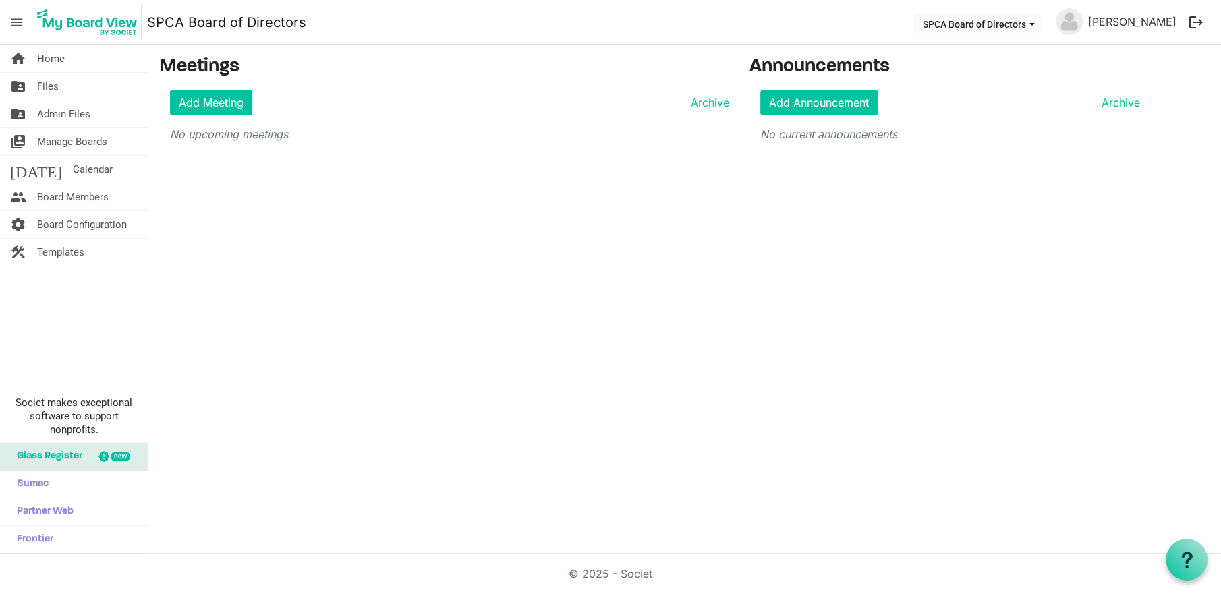
click at [16, 18] on span "menu" at bounding box center [17, 22] width 26 height 26
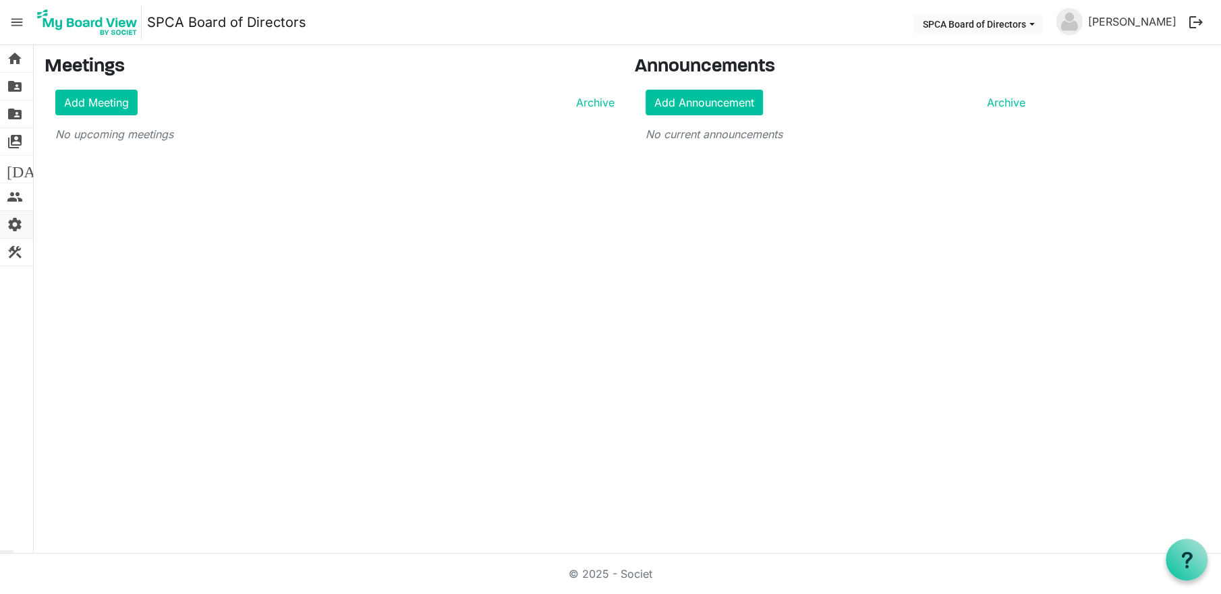
click at [10, 219] on span "settings" at bounding box center [15, 224] width 16 height 27
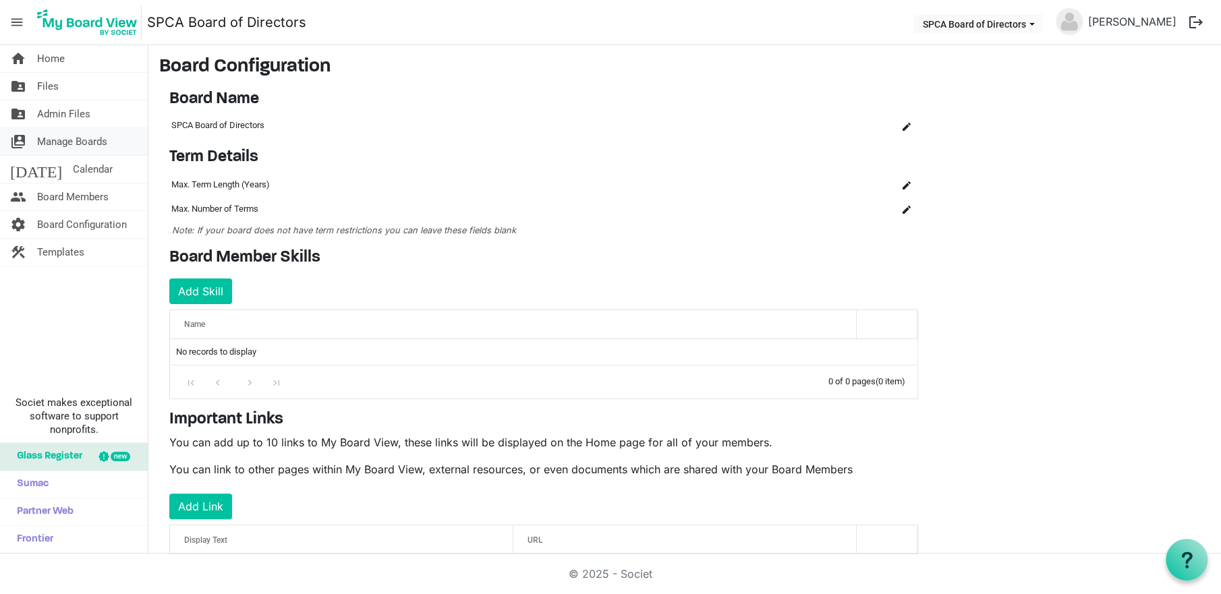
click at [69, 141] on span "Manage Boards" at bounding box center [72, 141] width 70 height 27
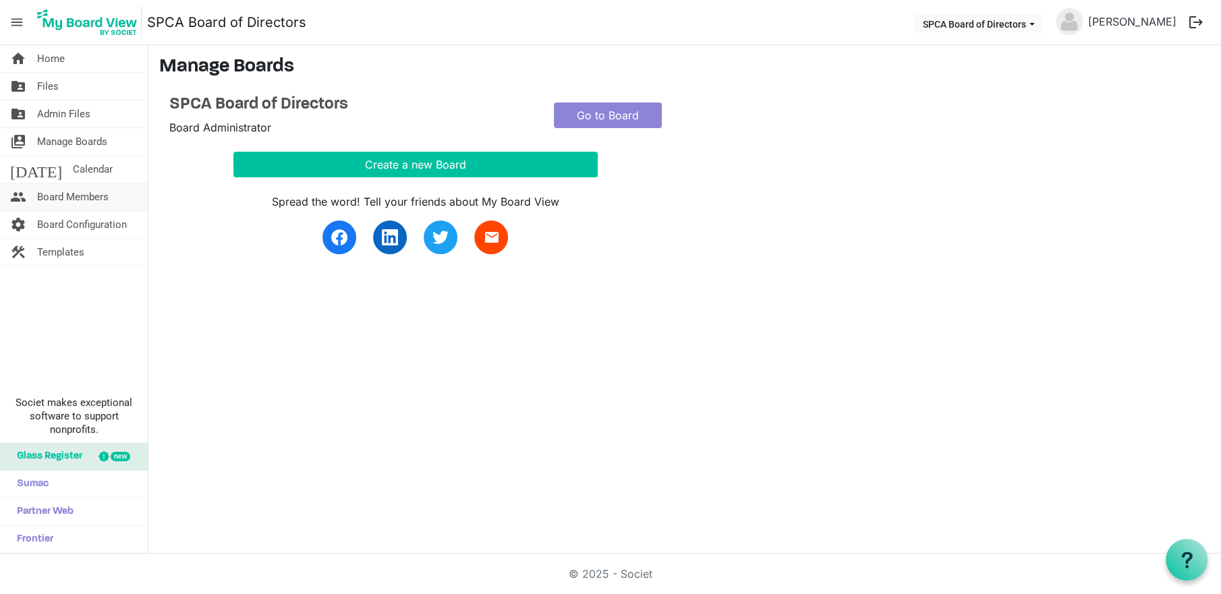
click at [67, 196] on span "Board Members" at bounding box center [73, 196] width 72 height 27
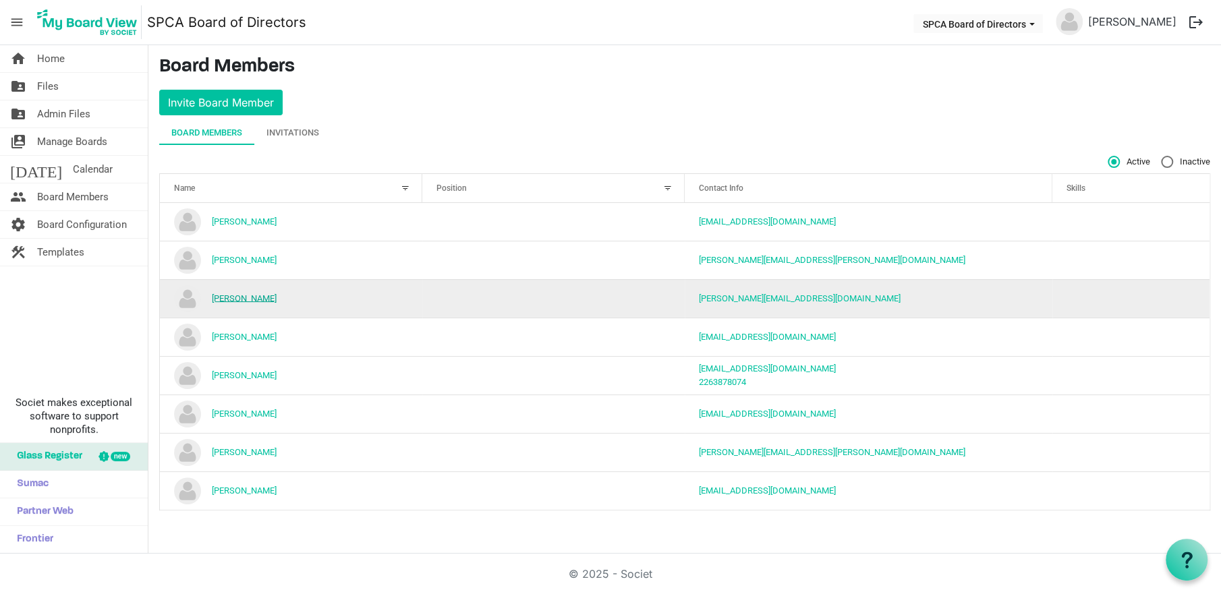
click at [235, 298] on link "[PERSON_NAME]" at bounding box center [244, 298] width 65 height 10
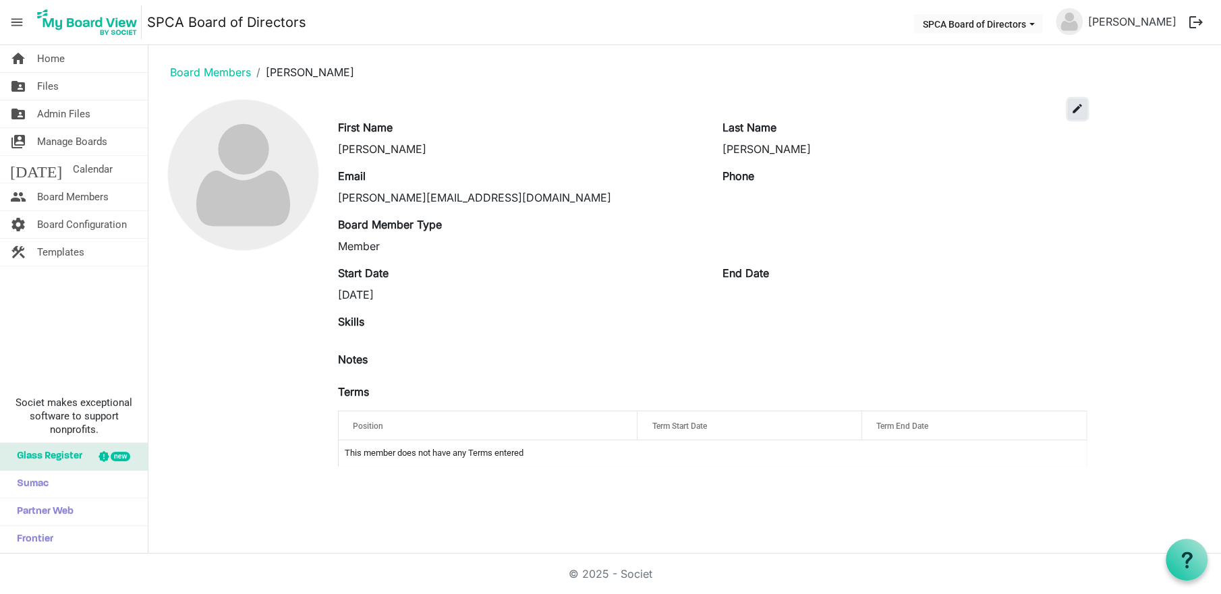
click at [1079, 109] on span "edit" at bounding box center [1077, 109] width 12 height 12
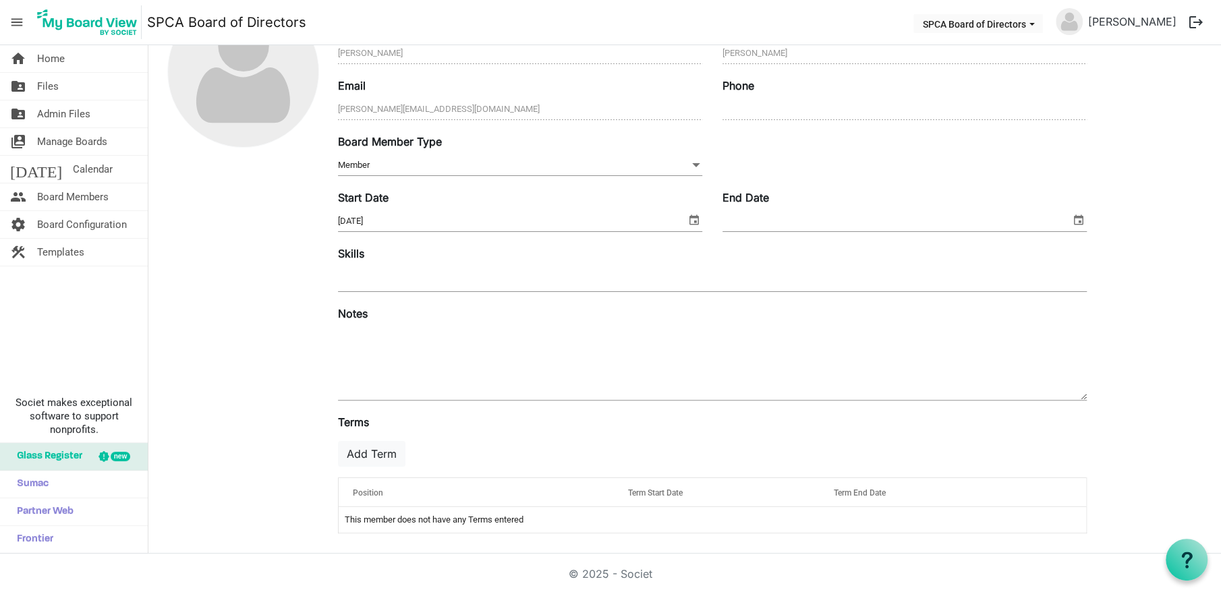
scroll to position [104, 0]
click at [57, 59] on span "Home" at bounding box center [51, 58] width 28 height 27
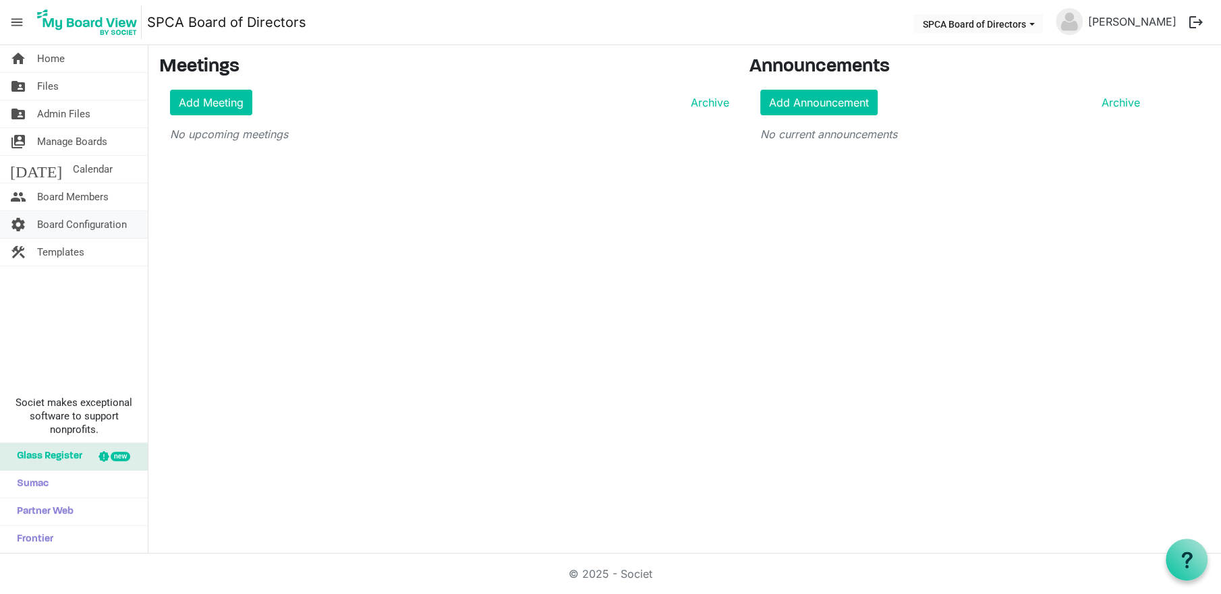
click at [72, 227] on span "Board Configuration" at bounding box center [82, 224] width 90 height 27
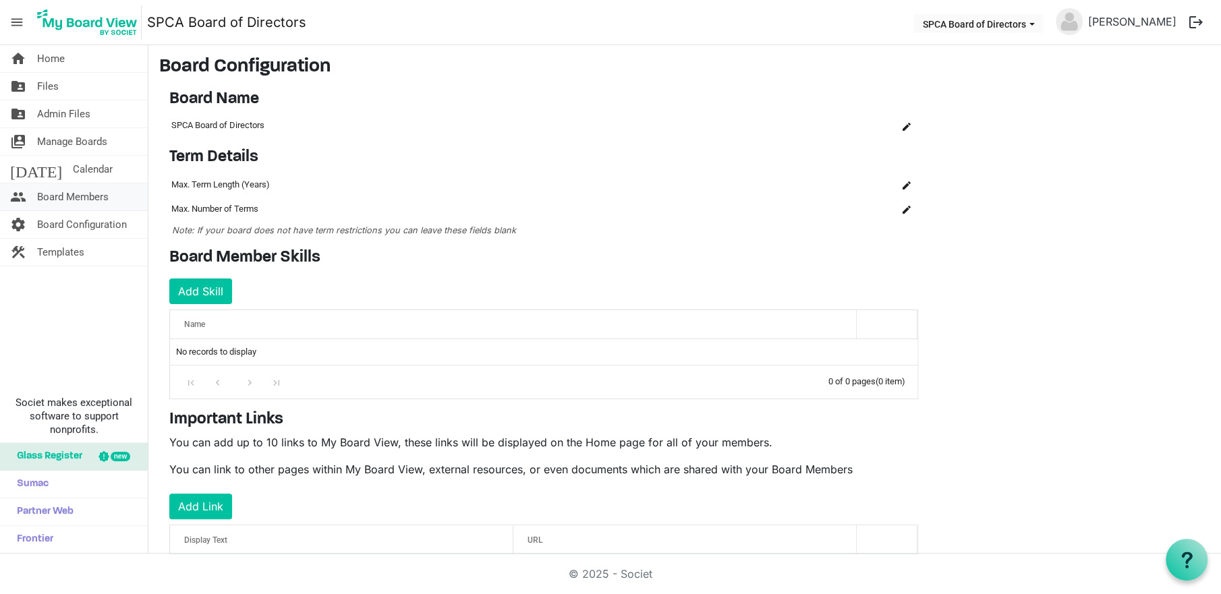
click at [76, 194] on span "Board Members" at bounding box center [73, 196] width 72 height 27
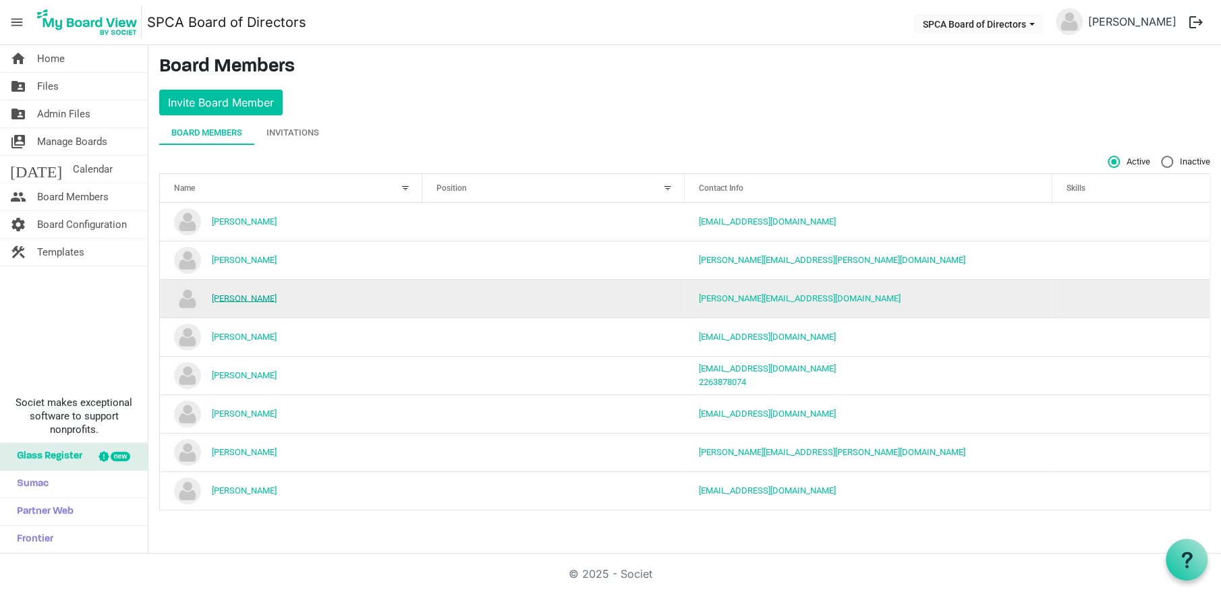
click at [233, 297] on link "[PERSON_NAME]" at bounding box center [244, 298] width 65 height 10
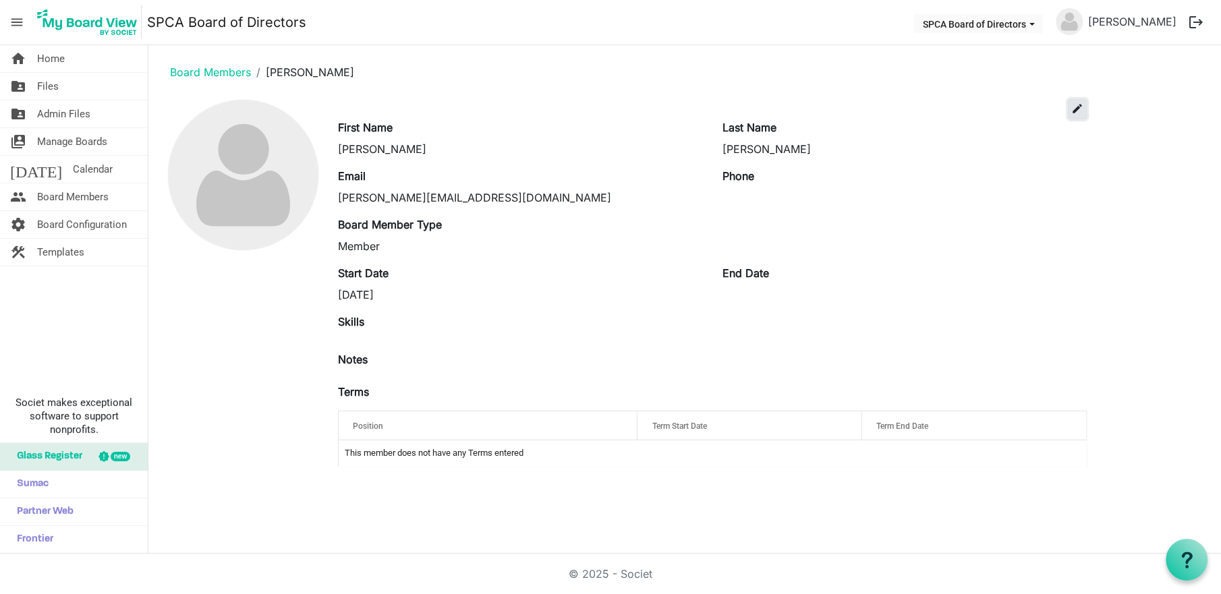
click at [1084, 107] on button "edit" at bounding box center [1077, 109] width 19 height 20
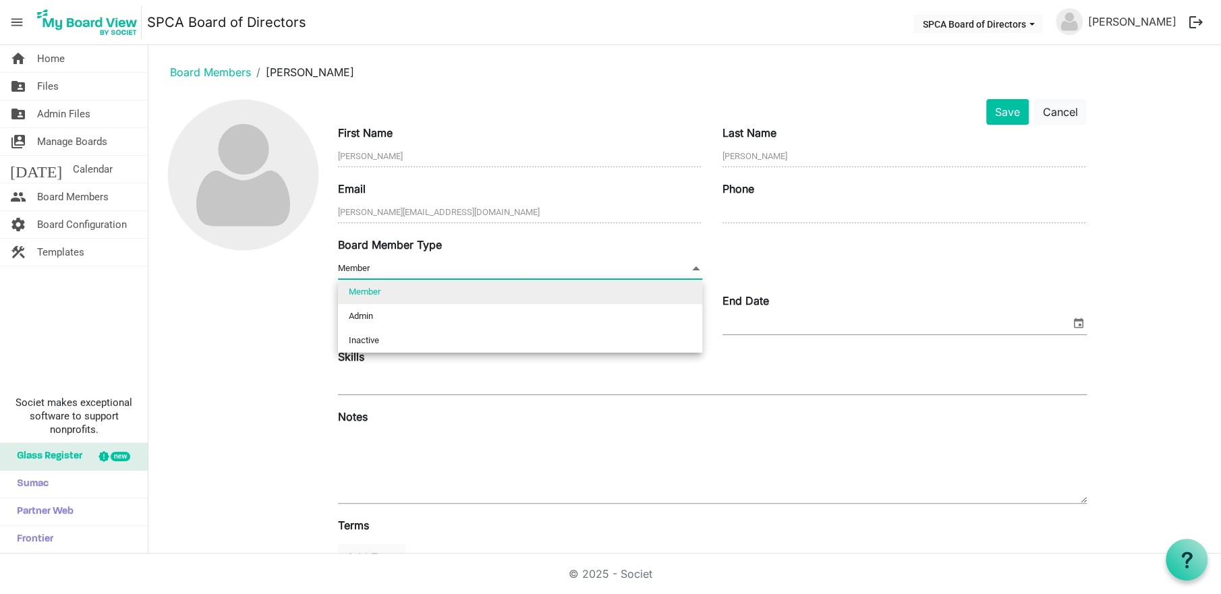
click at [696, 268] on span at bounding box center [696, 268] width 12 height 15
click at [387, 322] on li "Admin" at bounding box center [520, 316] width 364 height 24
type input "Admin"
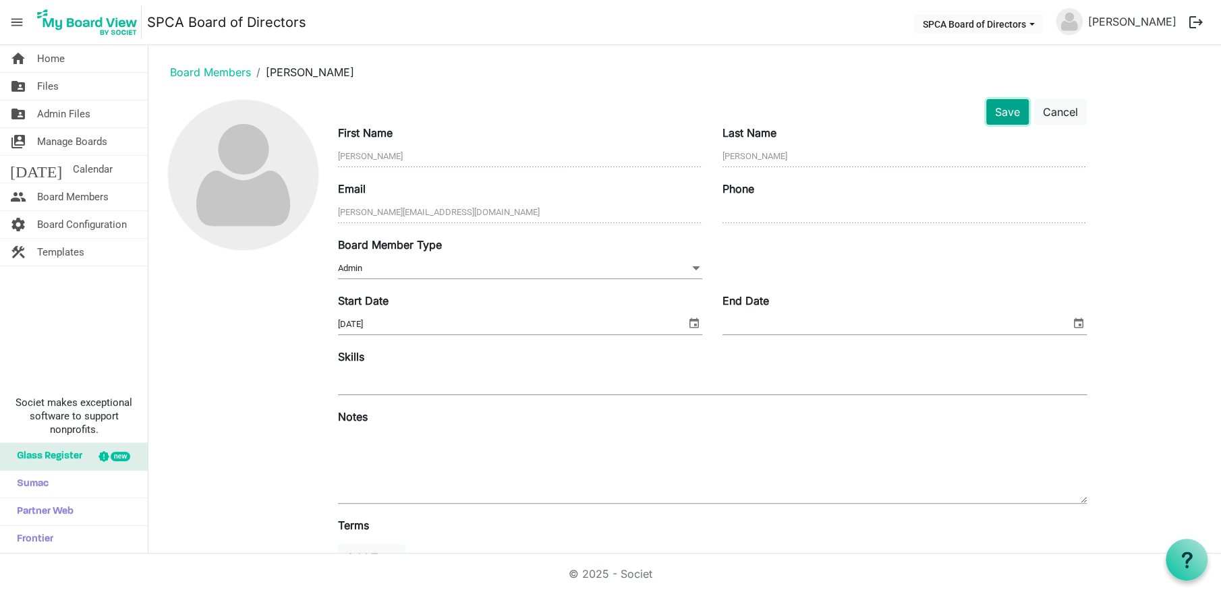
click at [1008, 113] on button "Save" at bounding box center [1007, 112] width 42 height 26
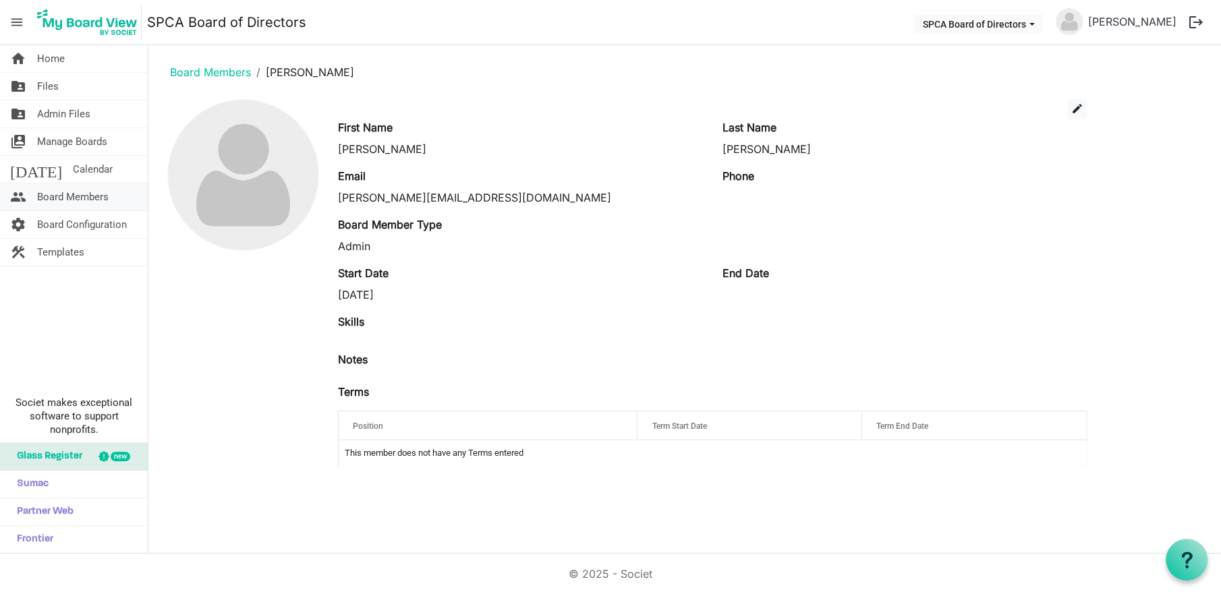
click at [94, 196] on span "Board Members" at bounding box center [73, 196] width 72 height 27
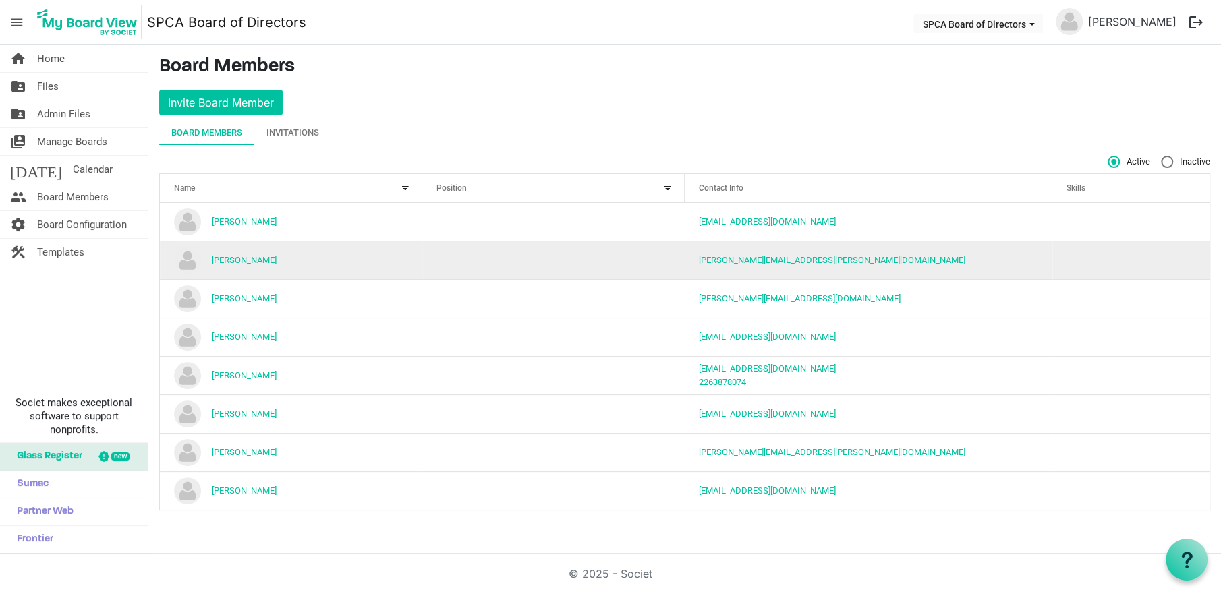
click at [313, 258] on td "[PERSON_NAME]" at bounding box center [291, 260] width 262 height 38
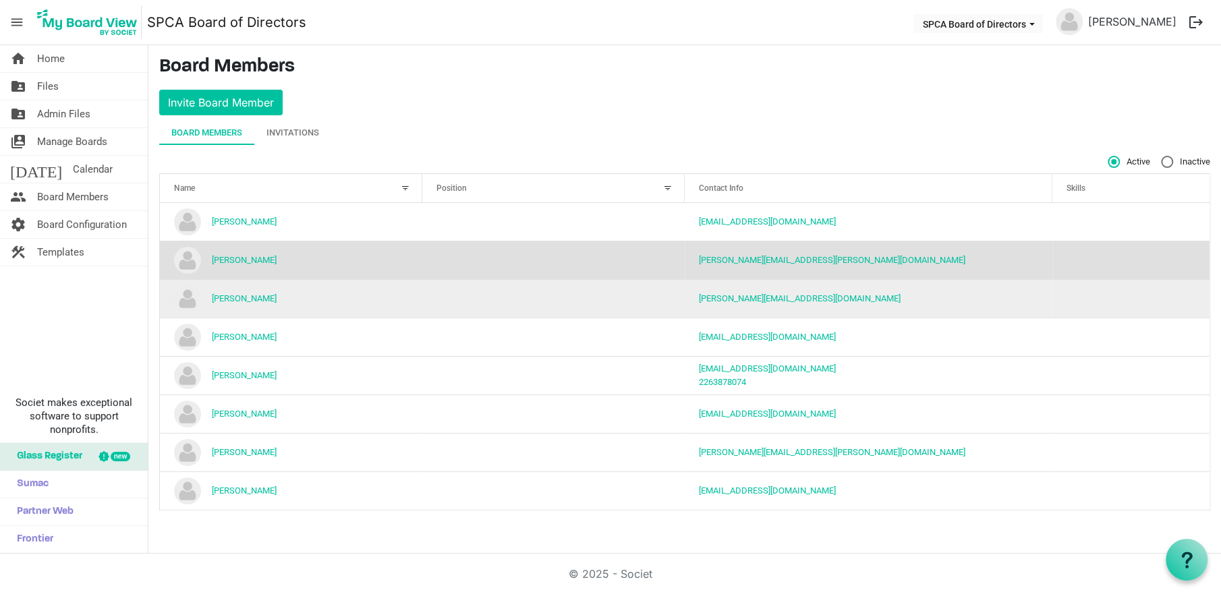
click at [292, 306] on td "[PERSON_NAME]" at bounding box center [291, 298] width 262 height 38
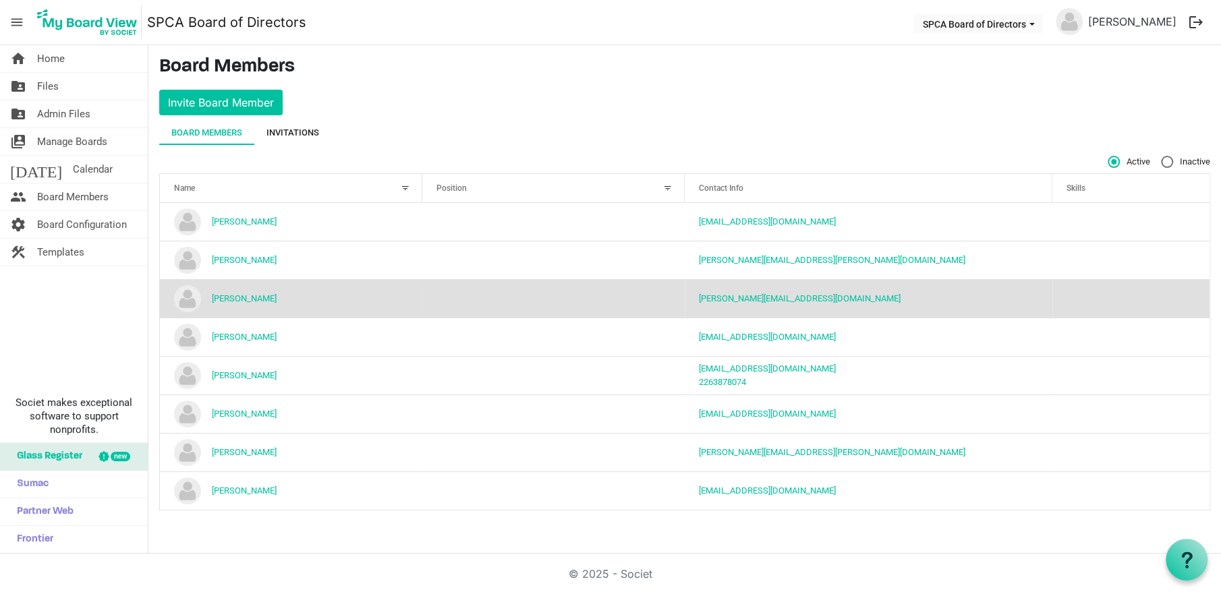
click at [305, 140] on div "Invitations" at bounding box center [292, 133] width 53 height 24
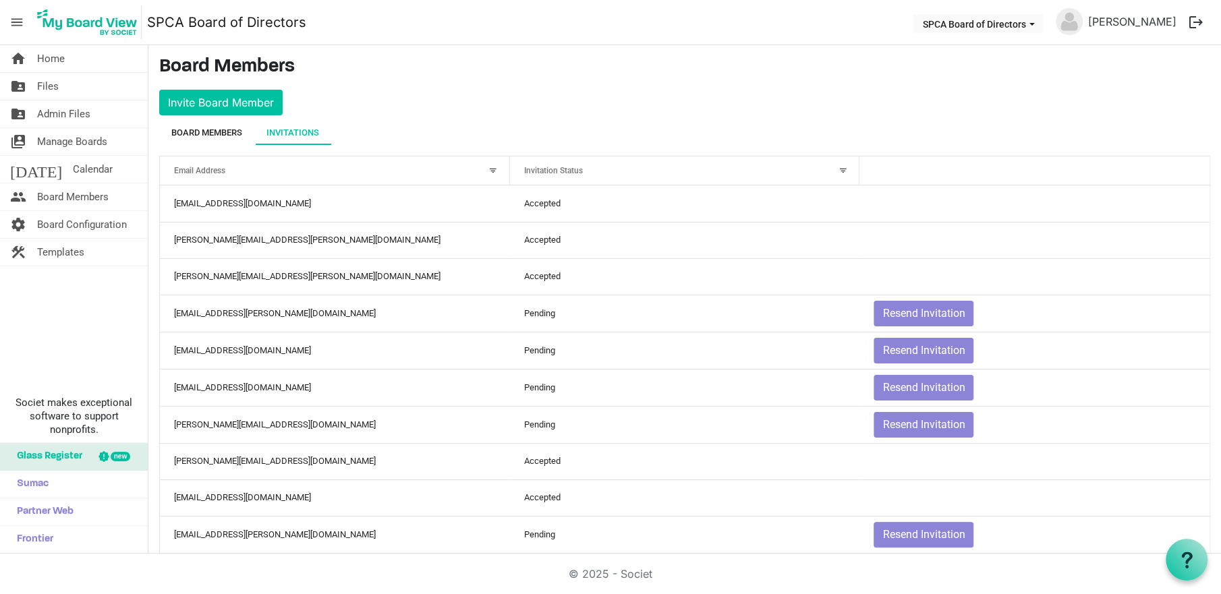
click at [205, 136] on div "Board Members" at bounding box center [206, 132] width 71 height 13
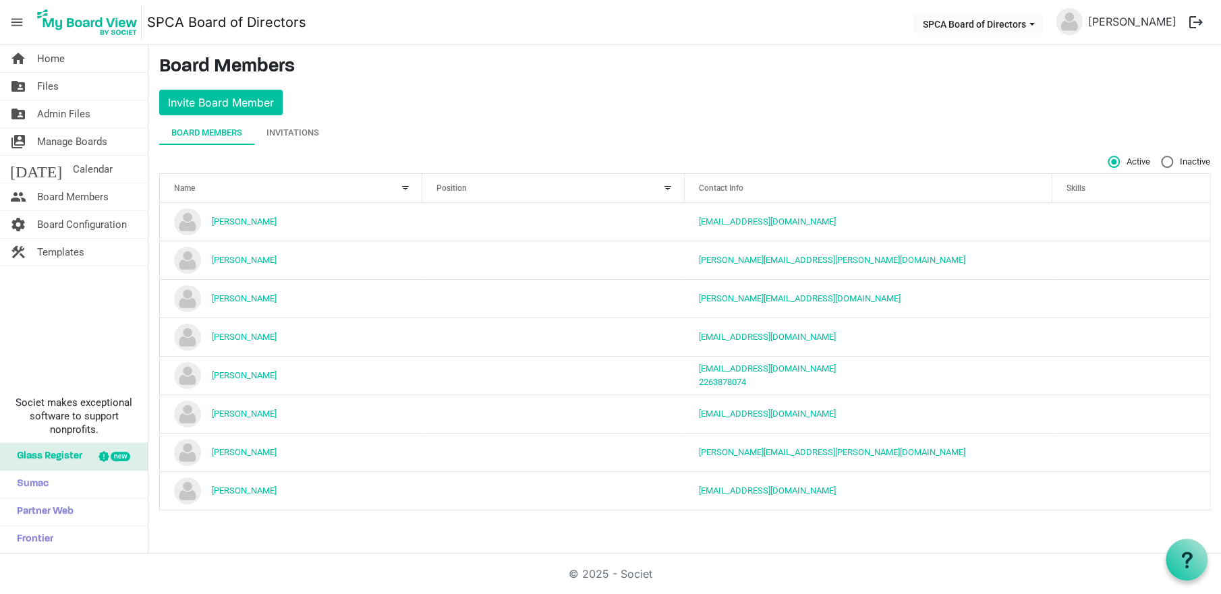
drag, startPoint x: 1153, startPoint y: 1, endPoint x: 650, endPoint y: 88, distance: 510.8
click at [650, 88] on main "Board Members Invite Board Member Board Members Invitations Active Inactive Nam…" at bounding box center [684, 288] width 1073 height 487
click at [722, 96] on main "Board Members Invite Board Member Board Members Invitations Active Inactive Nam…" at bounding box center [684, 288] width 1073 height 487
